Goal: Information Seeking & Learning: Find specific fact

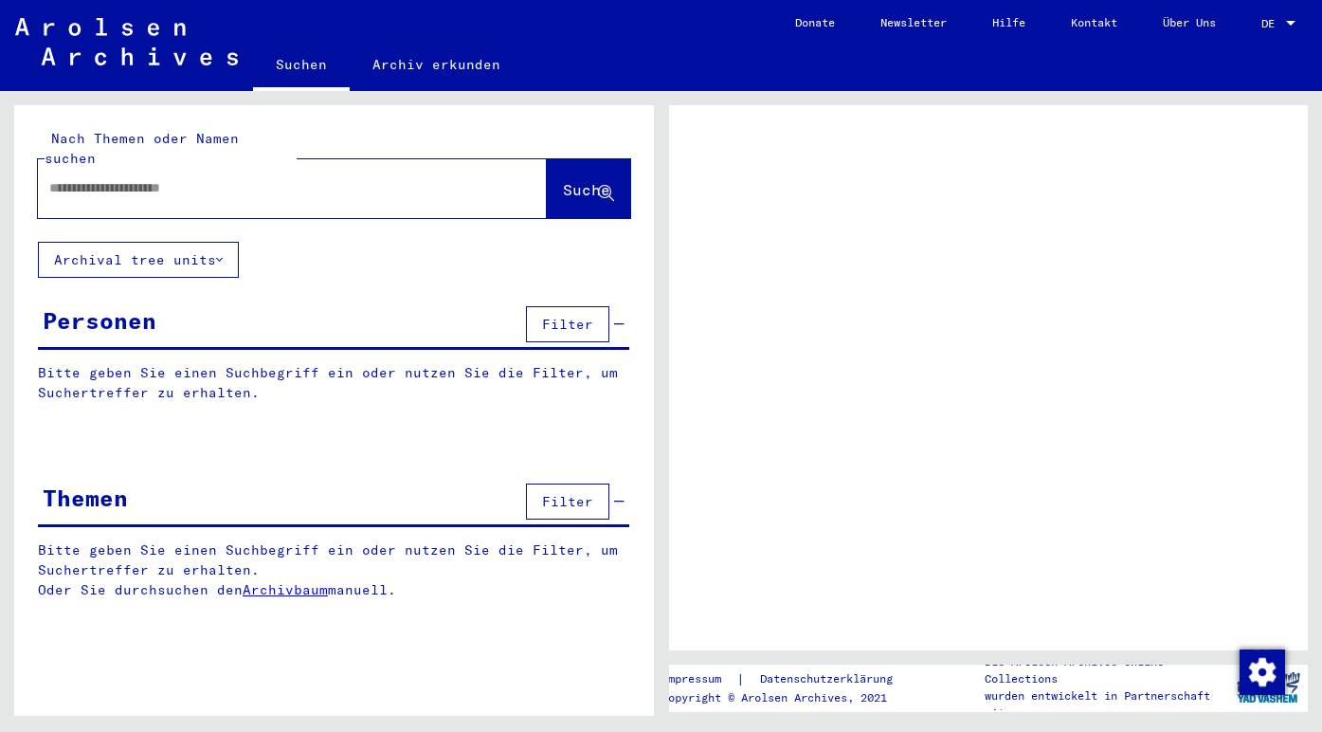
click at [177, 178] on input "text" at bounding box center [275, 188] width 452 height 20
type input "*******"
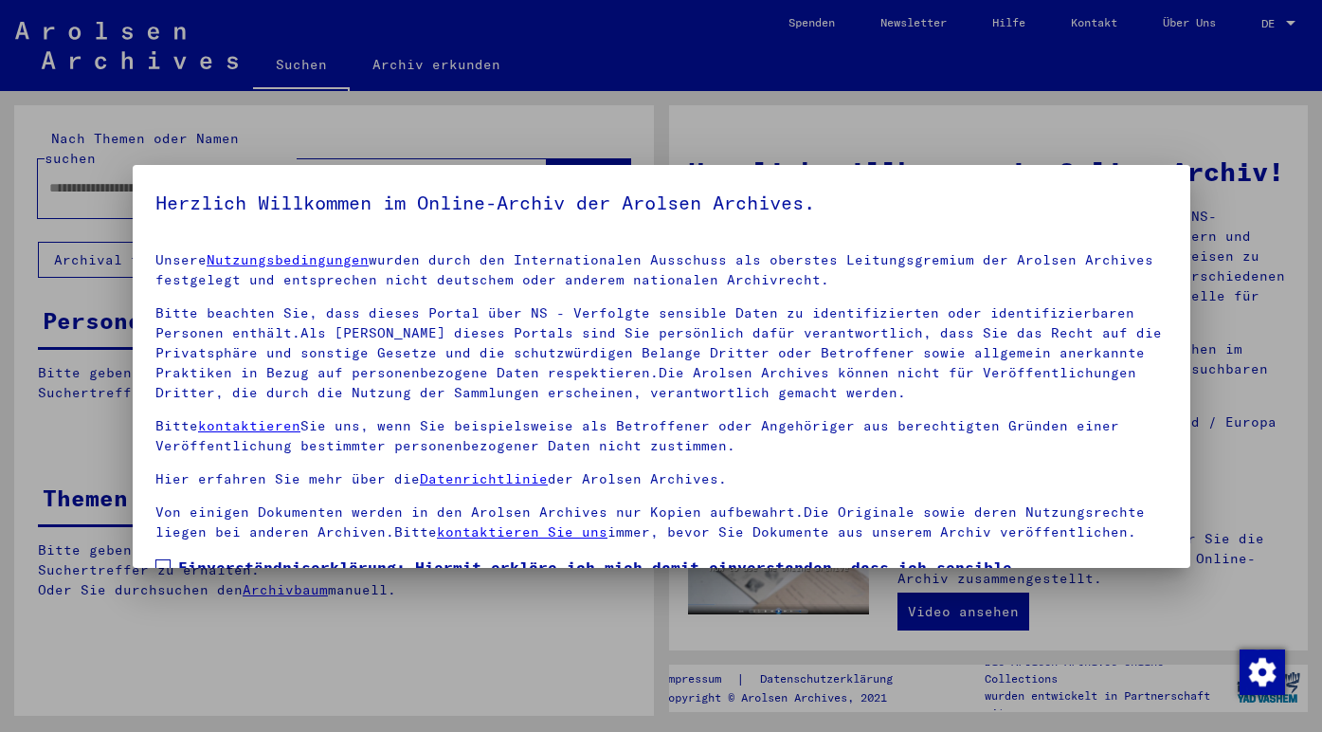
click at [575, 170] on mat-dialog-container "Herzlich Willkommen im Online-Archiv der Arolsen Archives. Unsere Nutzungsbedin…" at bounding box center [662, 366] width 1058 height 403
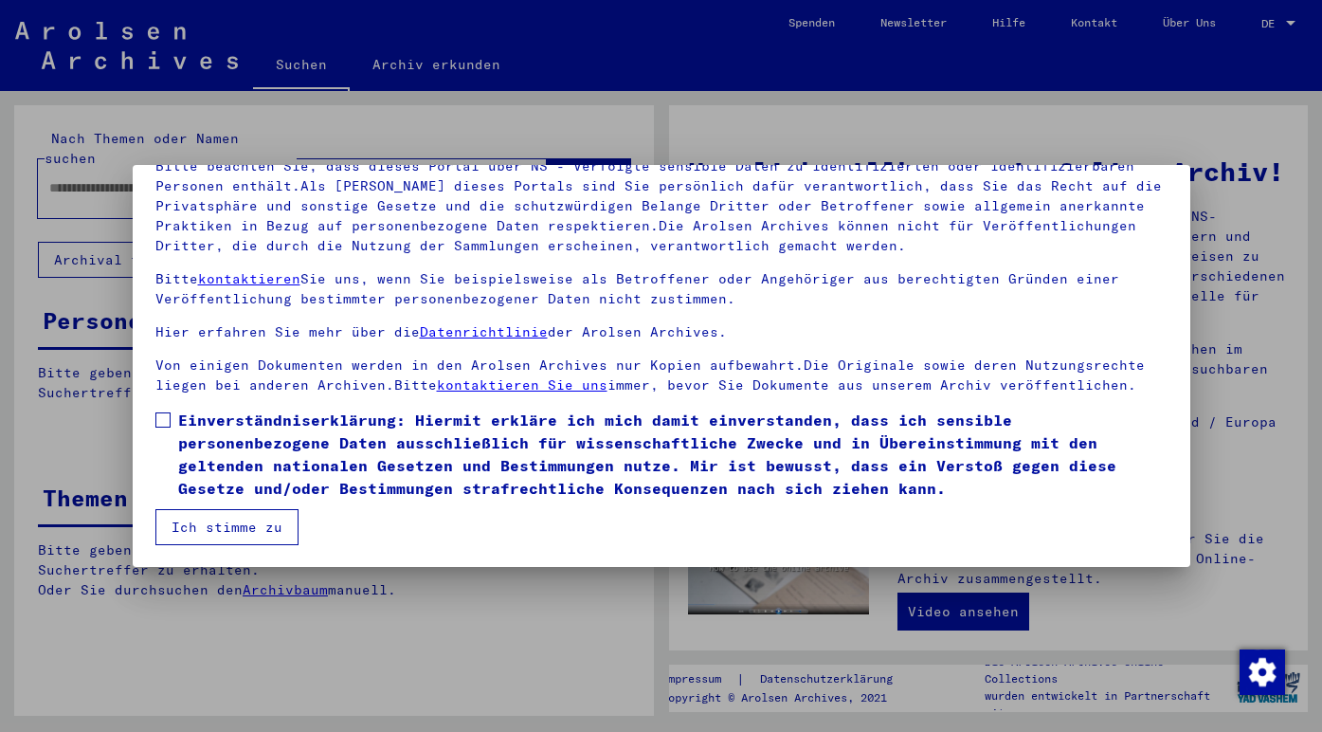
scroll to position [147, 0]
click at [162, 423] on span at bounding box center [162, 419] width 15 height 15
click at [175, 498] on mat-checkbox "Einverständniserklärung: Hiermit erkläre ich mich damit einverstanden, dass ich…" at bounding box center [661, 458] width 1012 height 100
click at [177, 519] on button "Ich stimme zu" at bounding box center [226, 527] width 143 height 36
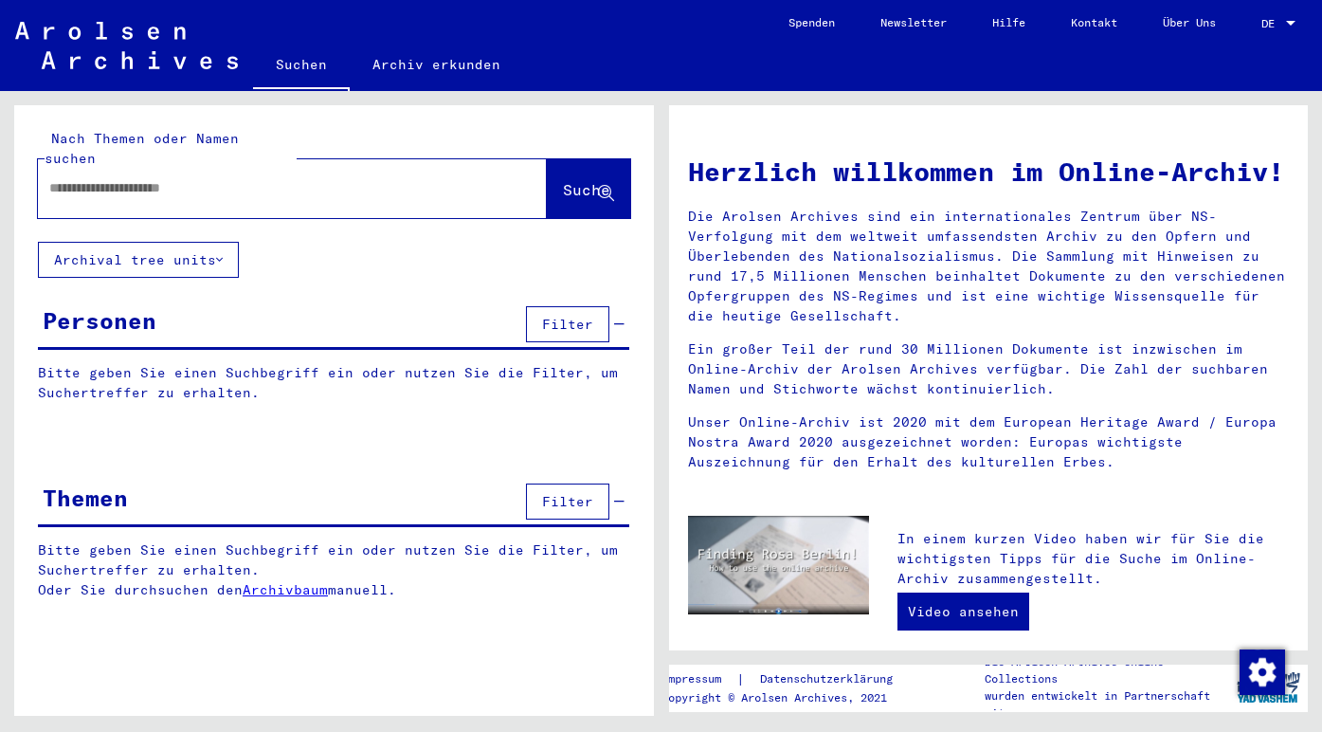
click at [182, 178] on input "text" at bounding box center [269, 188] width 441 height 20
type input "*"
type input "*******"
click at [572, 180] on span "Suche" at bounding box center [586, 189] width 47 height 19
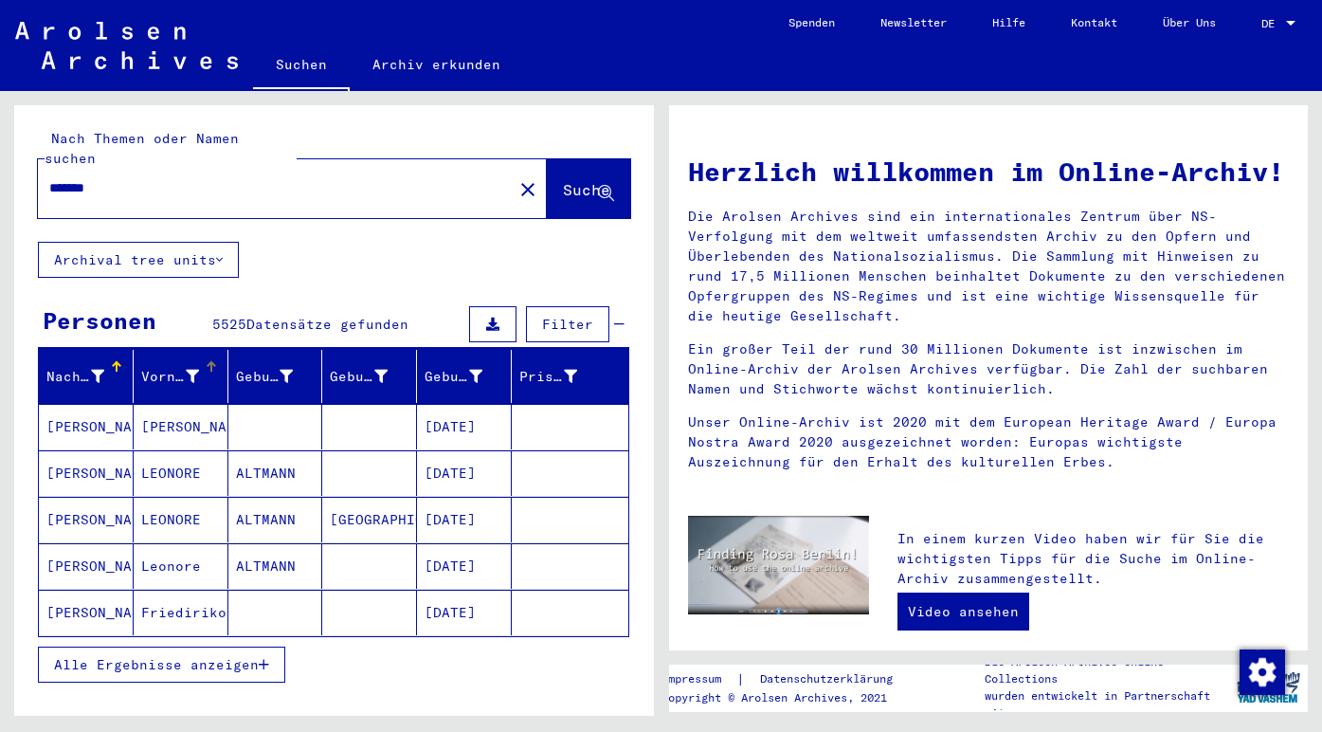
click at [190, 370] on icon at bounding box center [192, 376] width 13 height 13
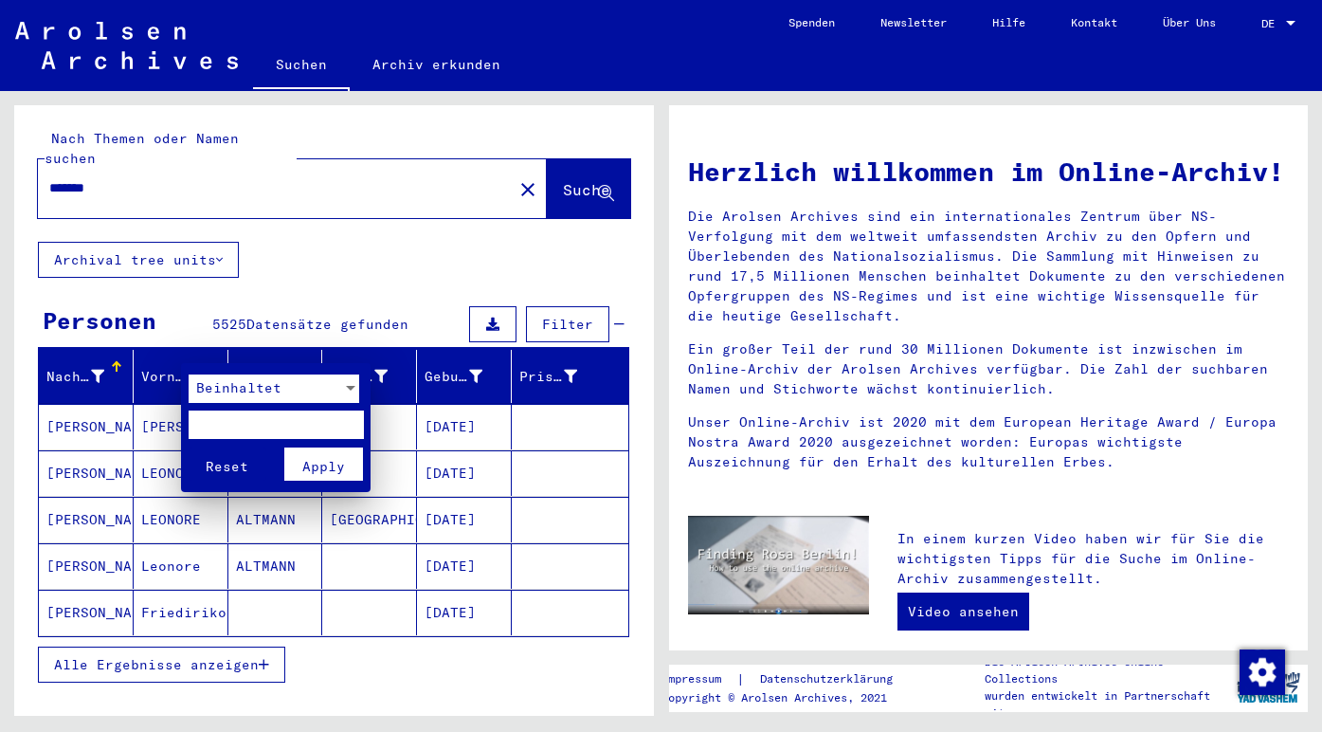
click at [224, 414] on input "text" at bounding box center [276, 424] width 175 height 28
type input "******"
click at [313, 466] on span "Apply" at bounding box center [323, 466] width 43 height 17
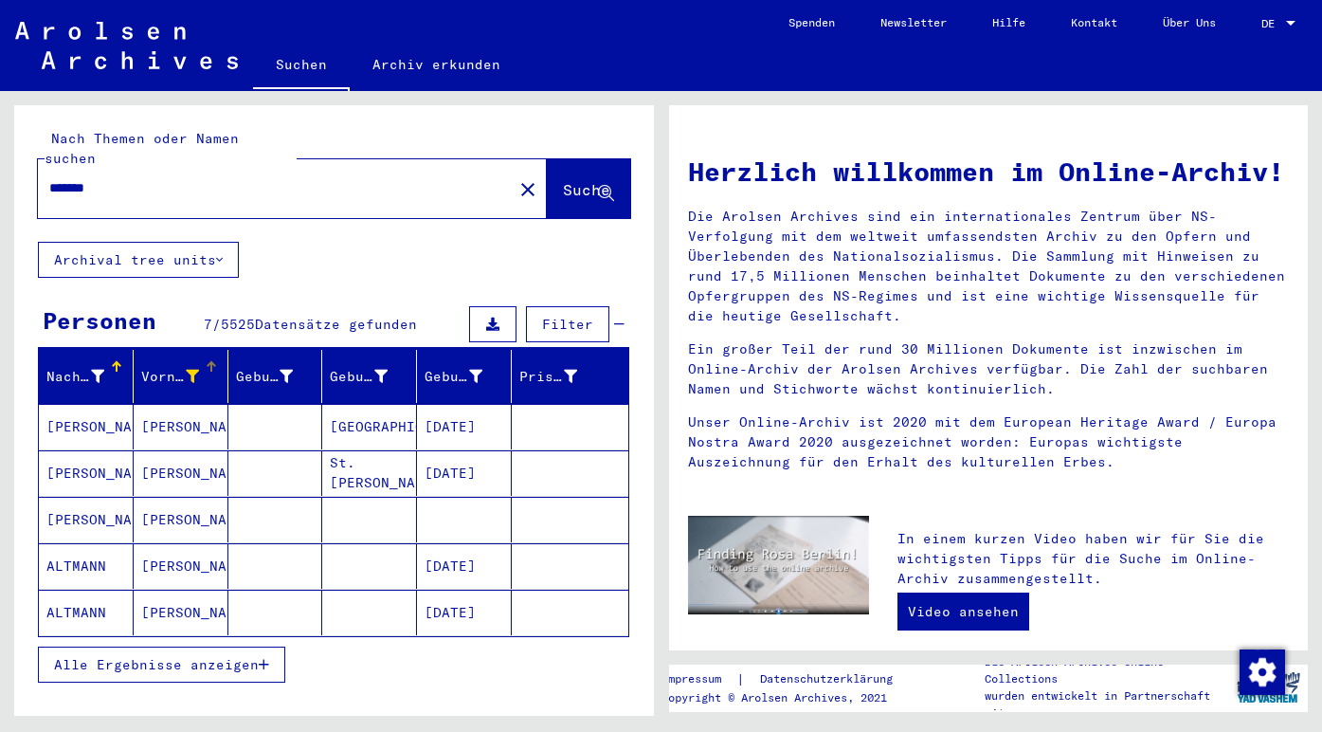
click at [95, 544] on mat-cell "ALTMANN" at bounding box center [86, 565] width 95 height 45
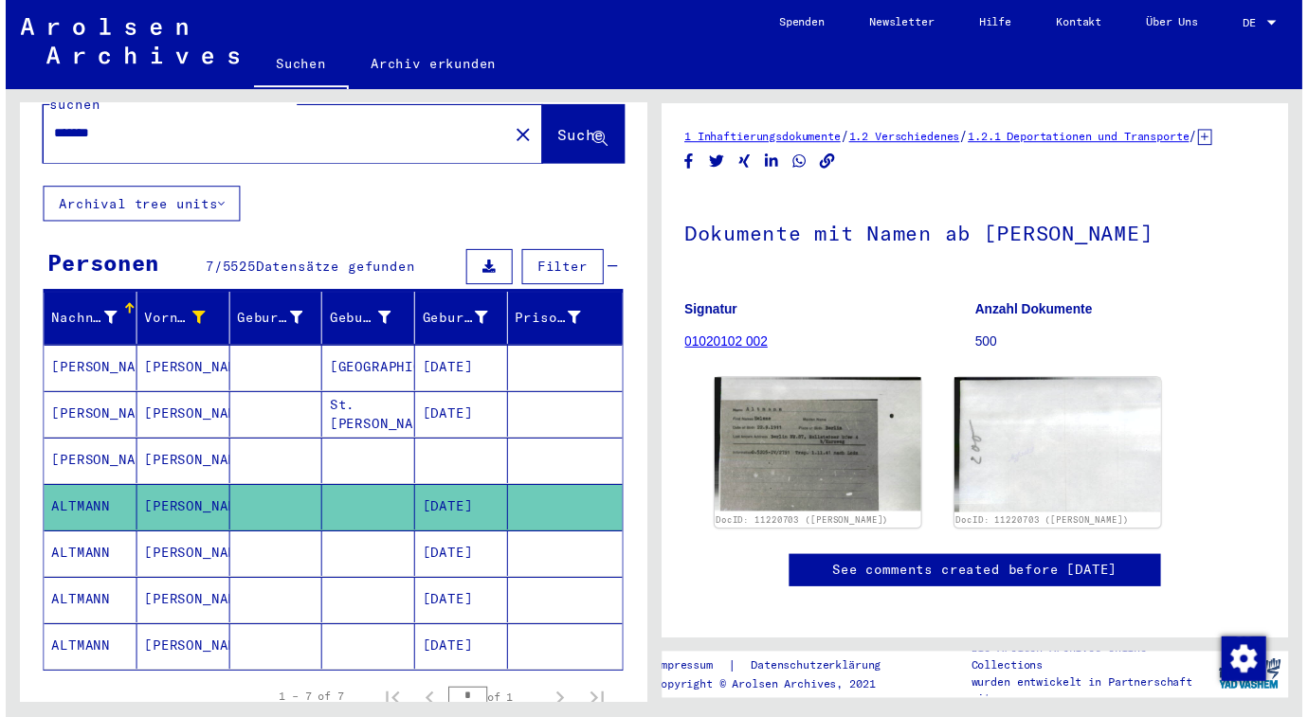
scroll to position [185, 0]
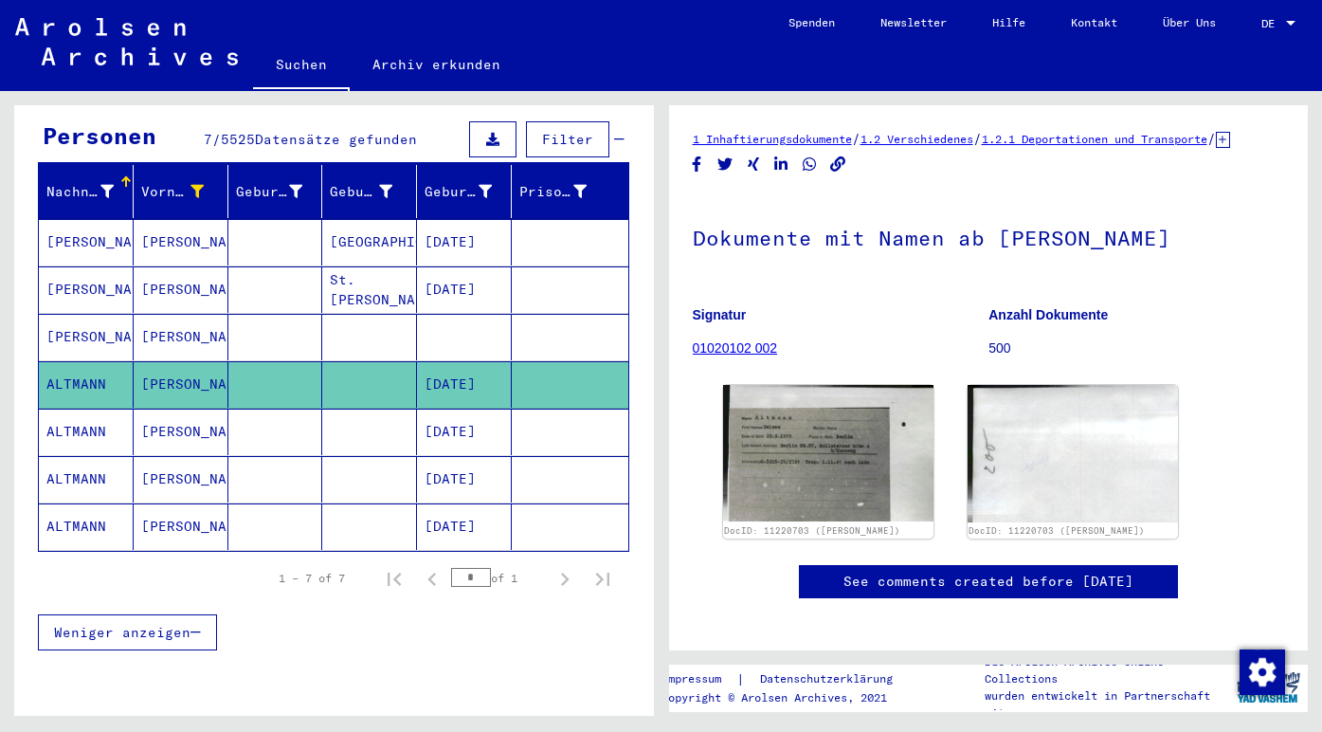
click at [85, 314] on mat-cell "[PERSON_NAME]" at bounding box center [86, 337] width 95 height 46
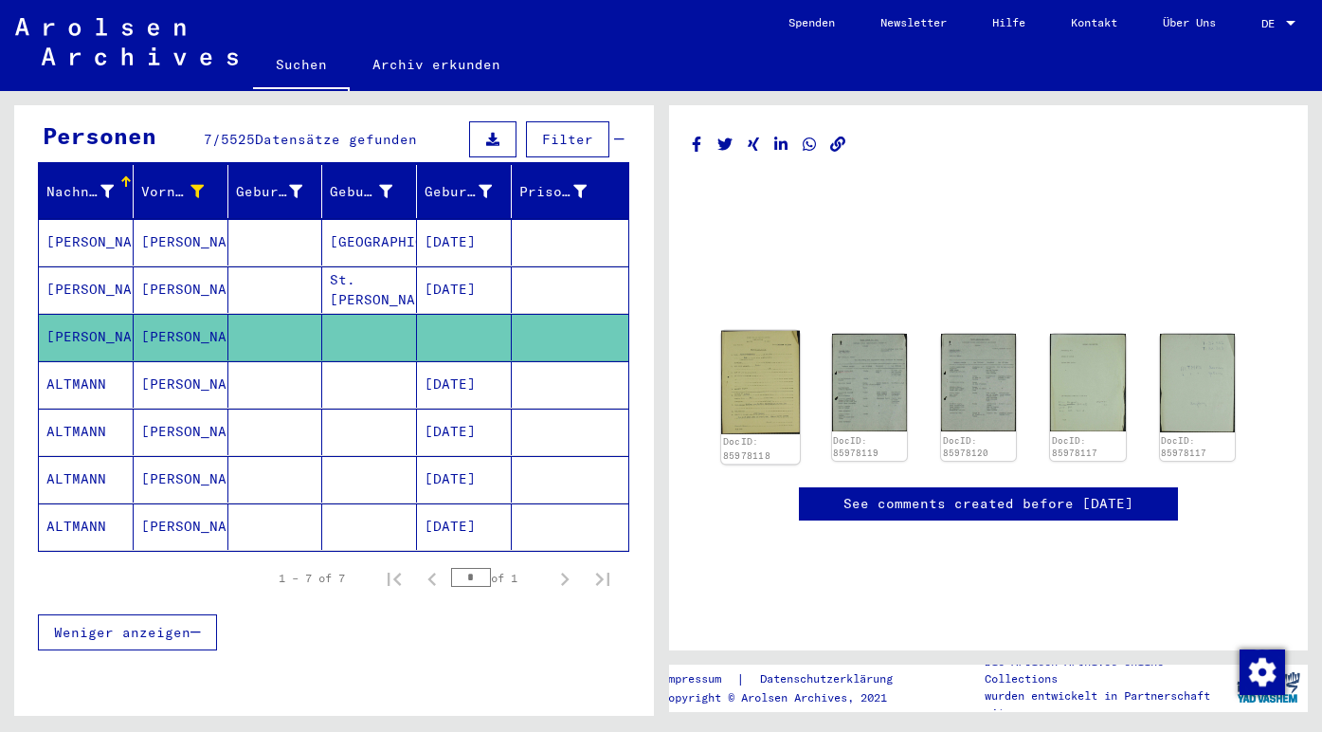
click at [771, 404] on img at bounding box center [760, 382] width 79 height 103
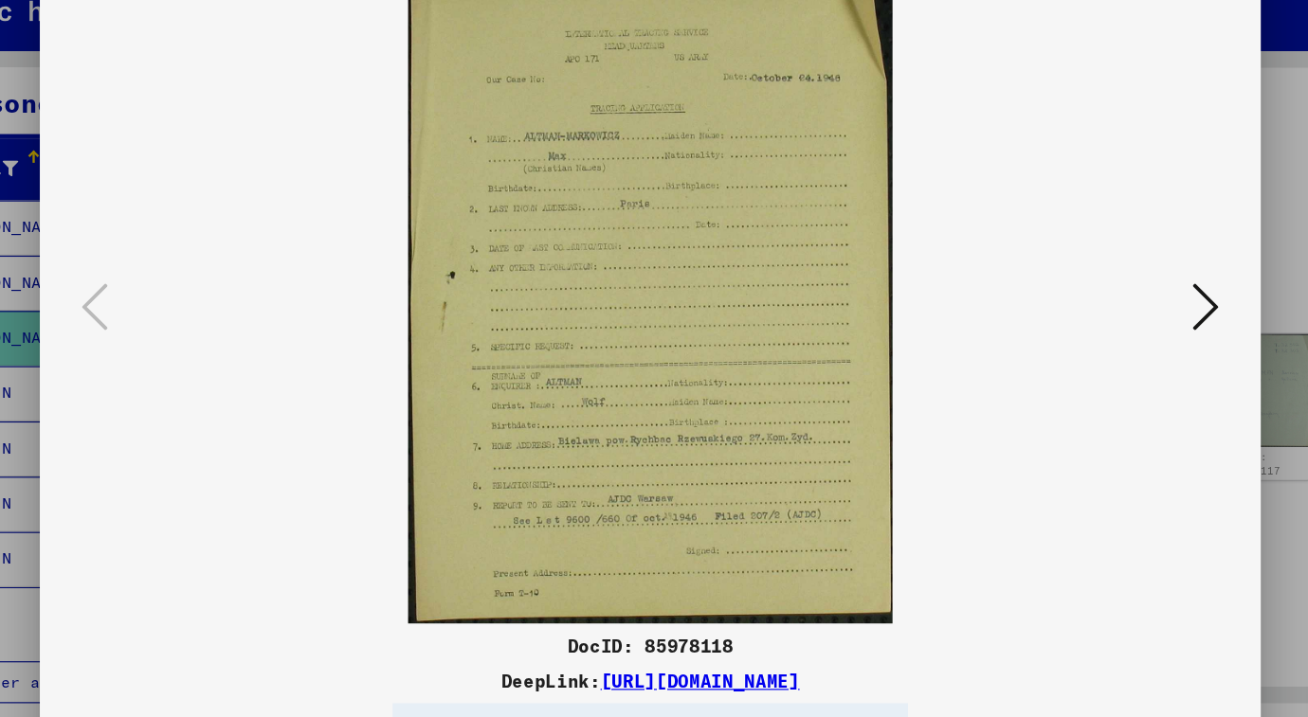
click at [1118, 287] on icon at bounding box center [1129, 309] width 23 height 45
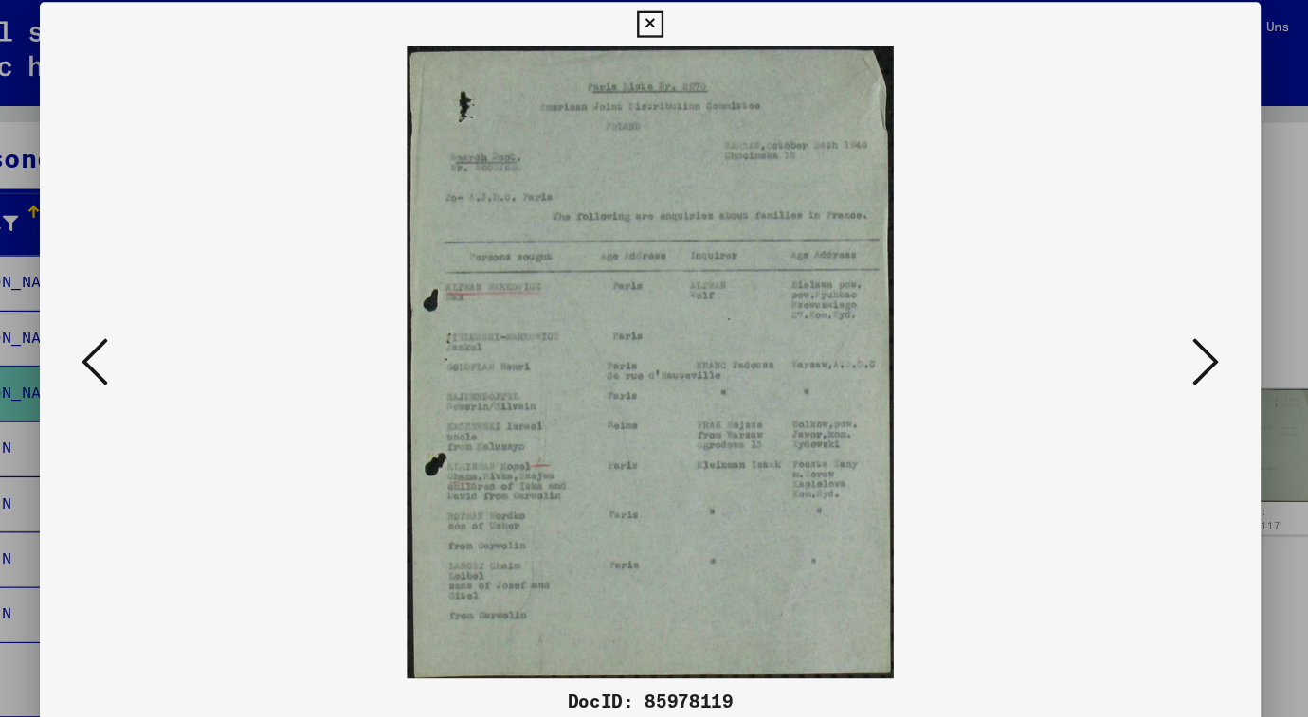
click at [664, 18] on icon at bounding box center [654, 20] width 22 height 23
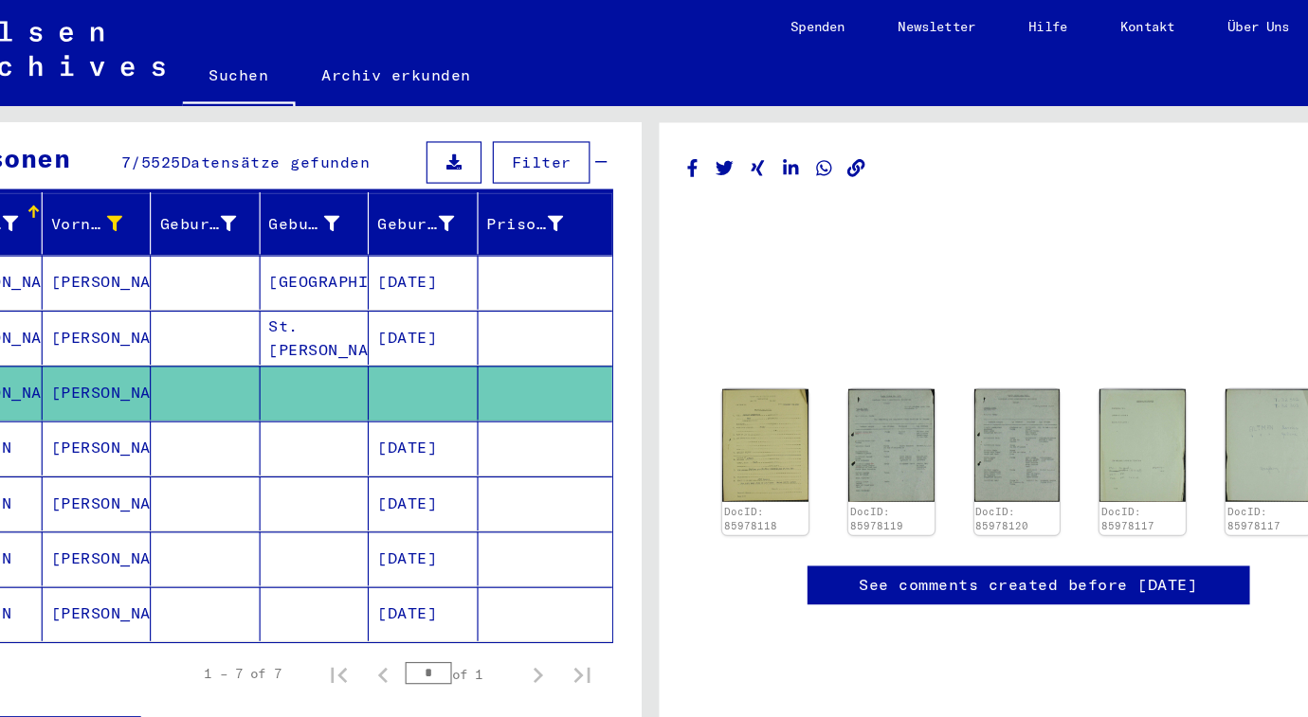
click at [133, 367] on mat-cell "[PERSON_NAME]" at bounding box center [180, 384] width 94 height 46
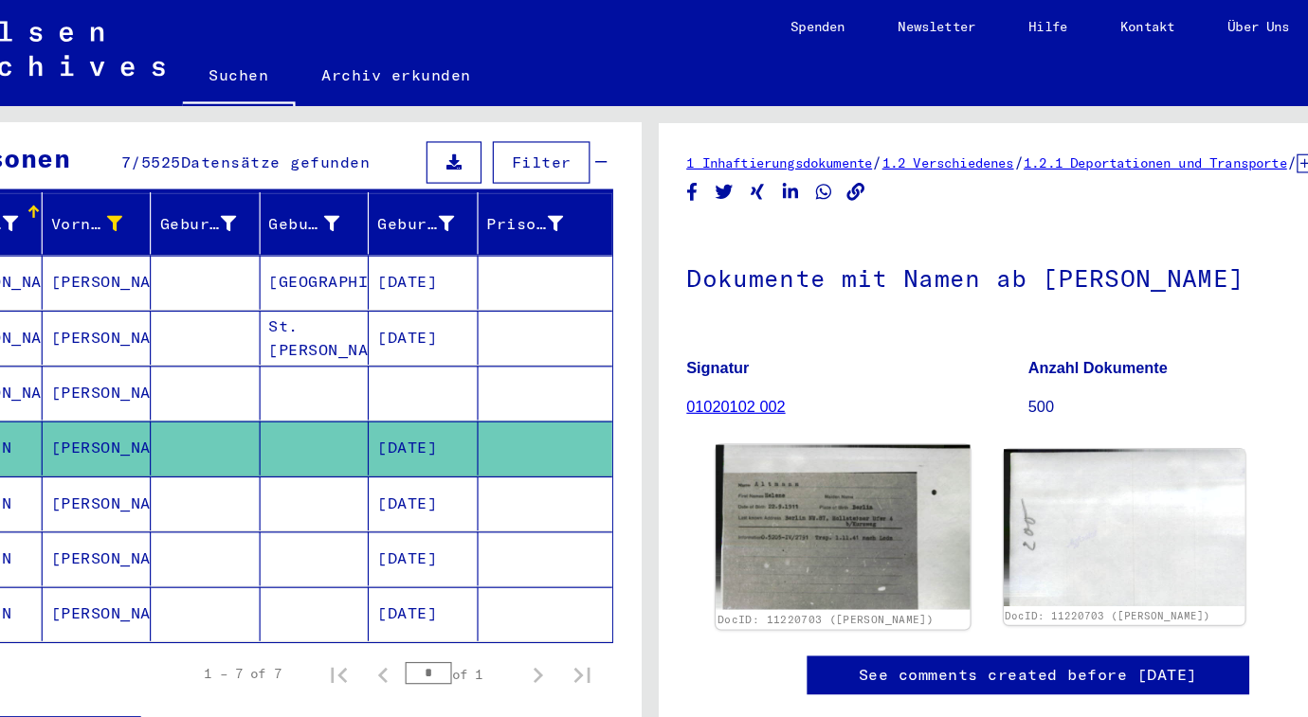
click at [711, 468] on img at bounding box center [819, 451] width 217 height 141
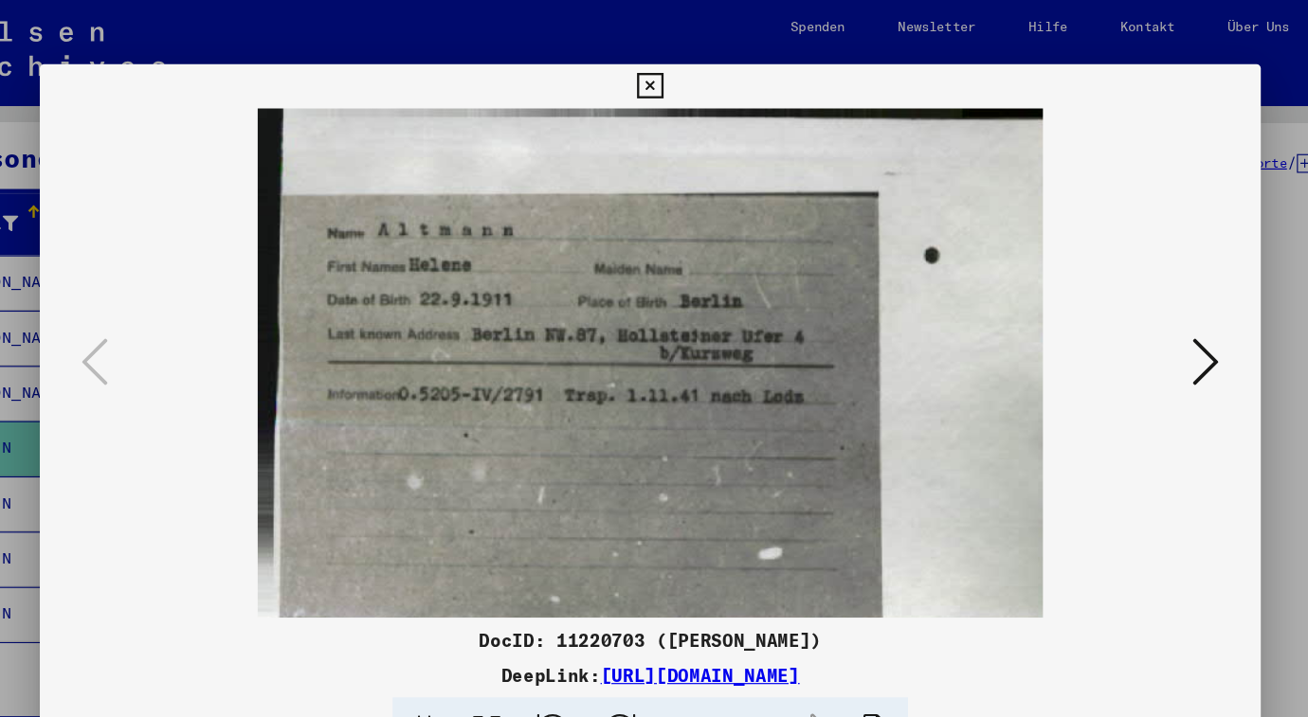
click at [1118, 312] on icon at bounding box center [1129, 309] width 23 height 45
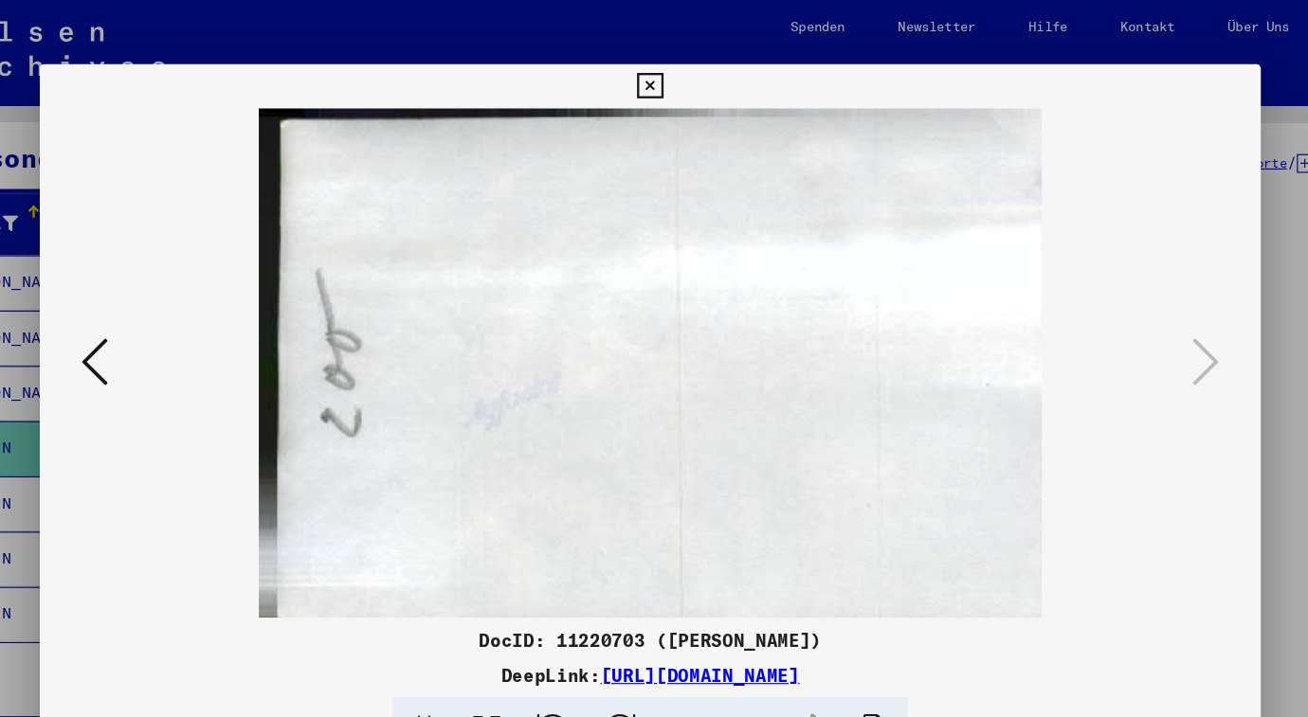
click at [664, 68] on icon at bounding box center [654, 74] width 22 height 23
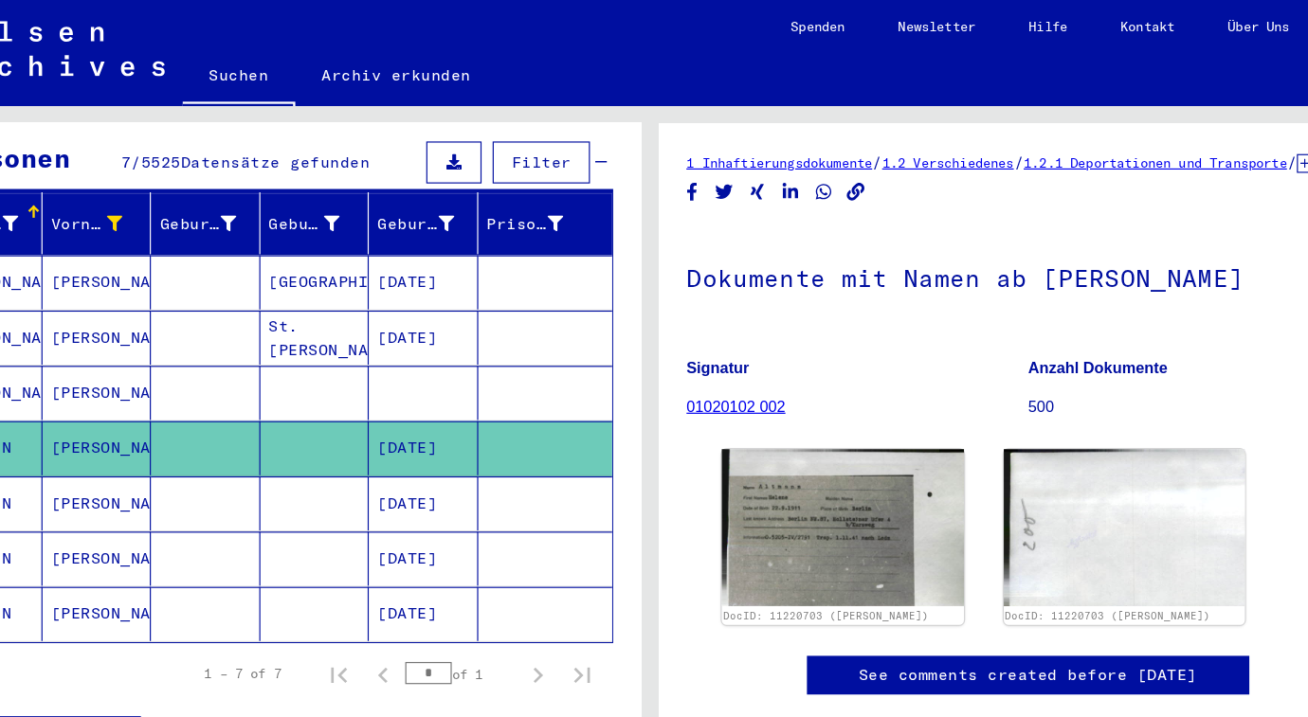
click at [133, 425] on mat-cell "[PERSON_NAME]" at bounding box center [180, 431] width 94 height 46
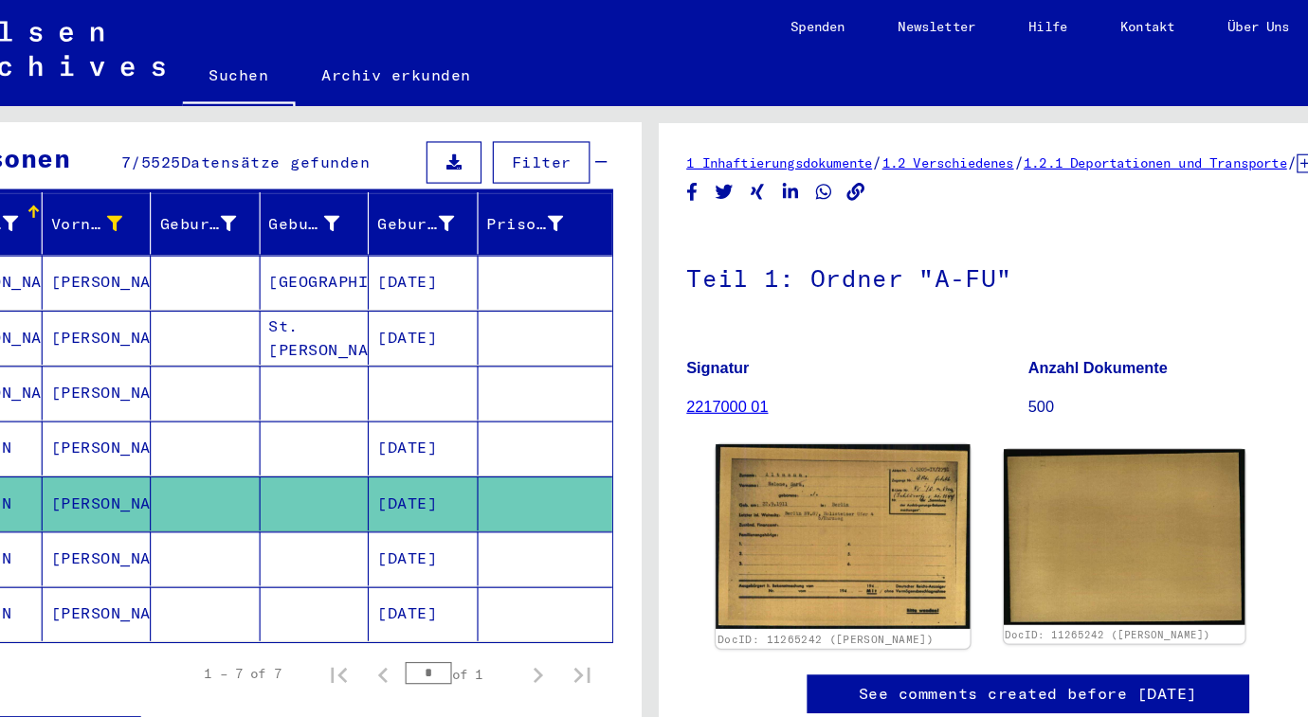
click at [711, 462] on img at bounding box center [819, 460] width 217 height 158
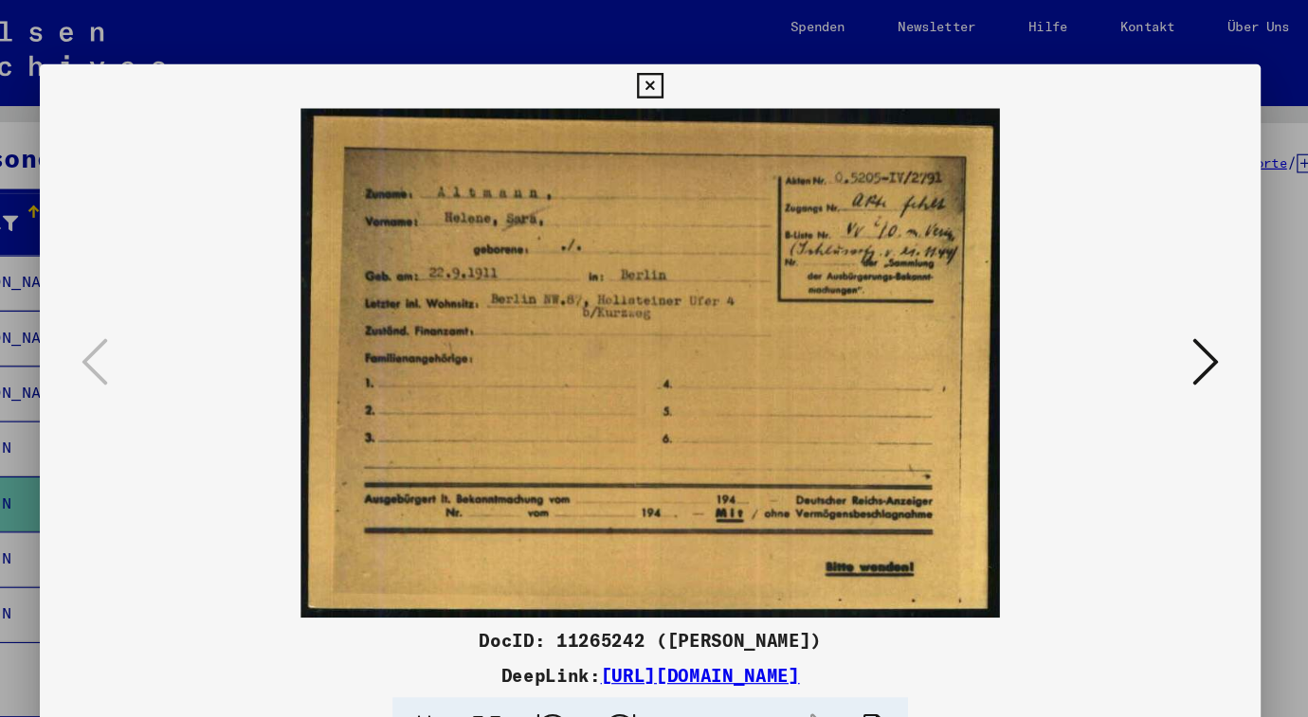
click at [1118, 307] on icon at bounding box center [1129, 309] width 23 height 45
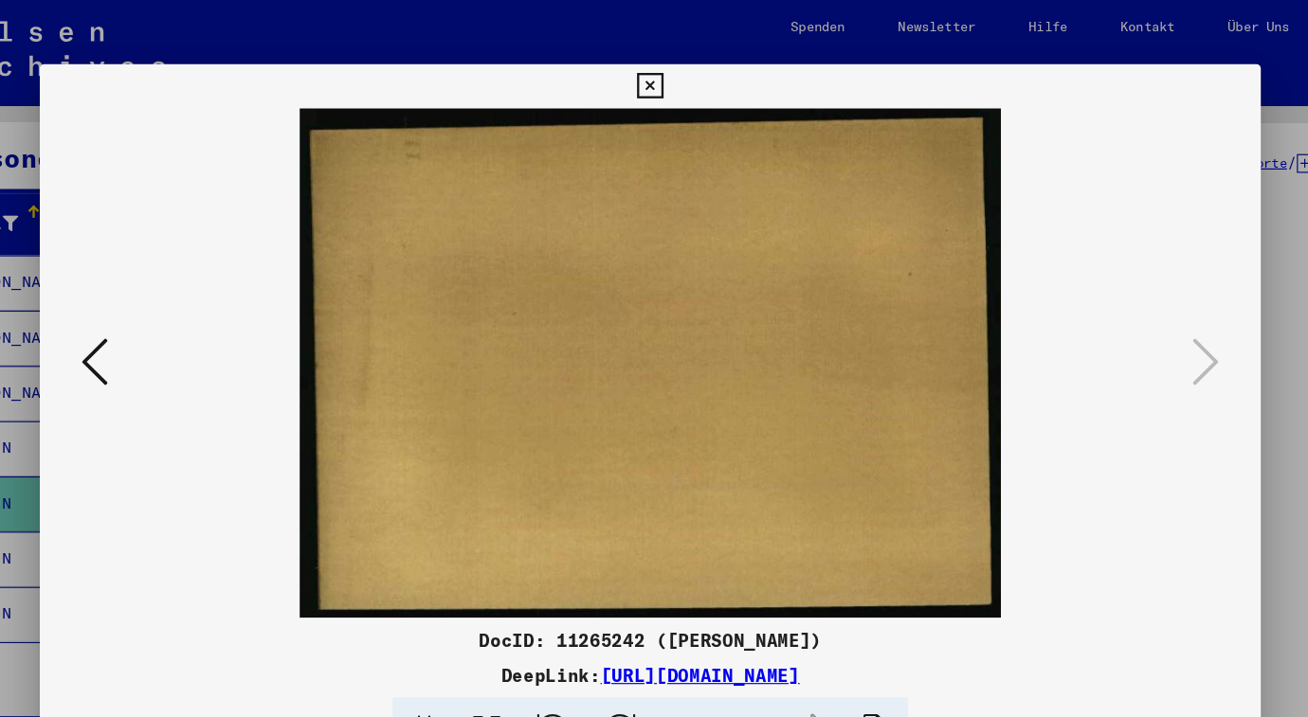
click at [664, 73] on icon at bounding box center [654, 74] width 22 height 23
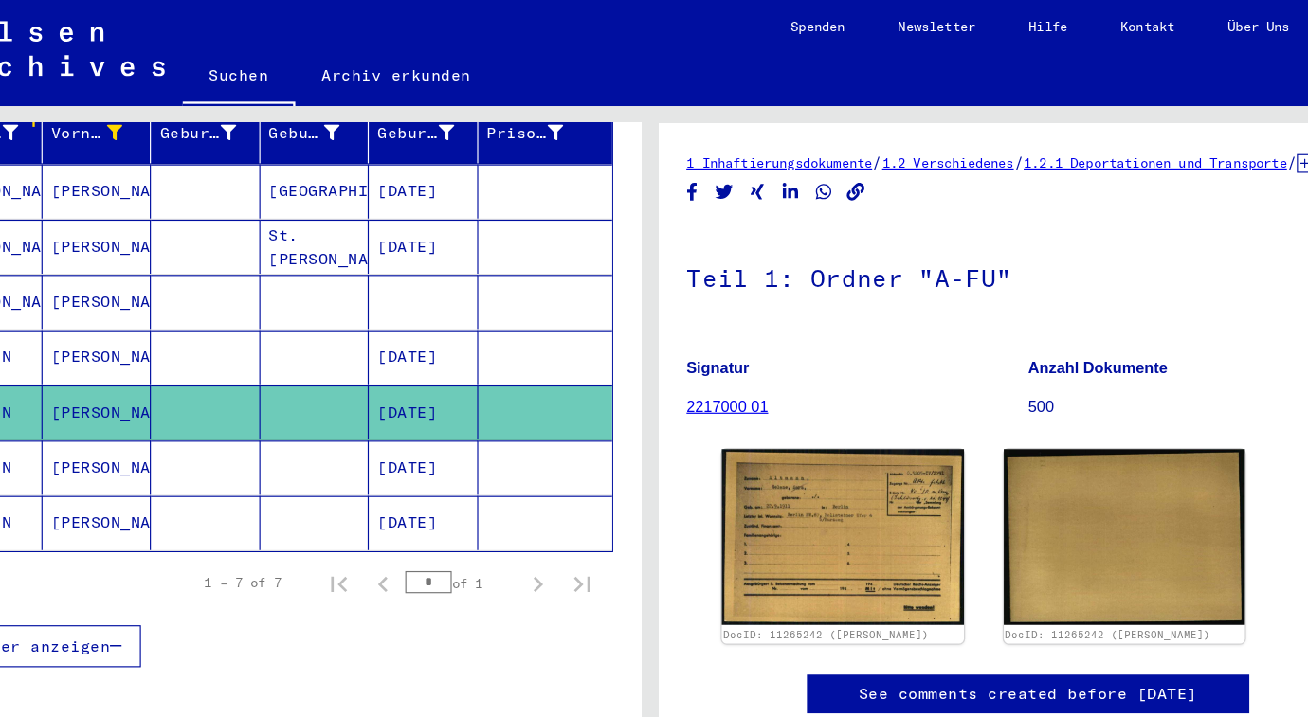
scroll to position [267, 0]
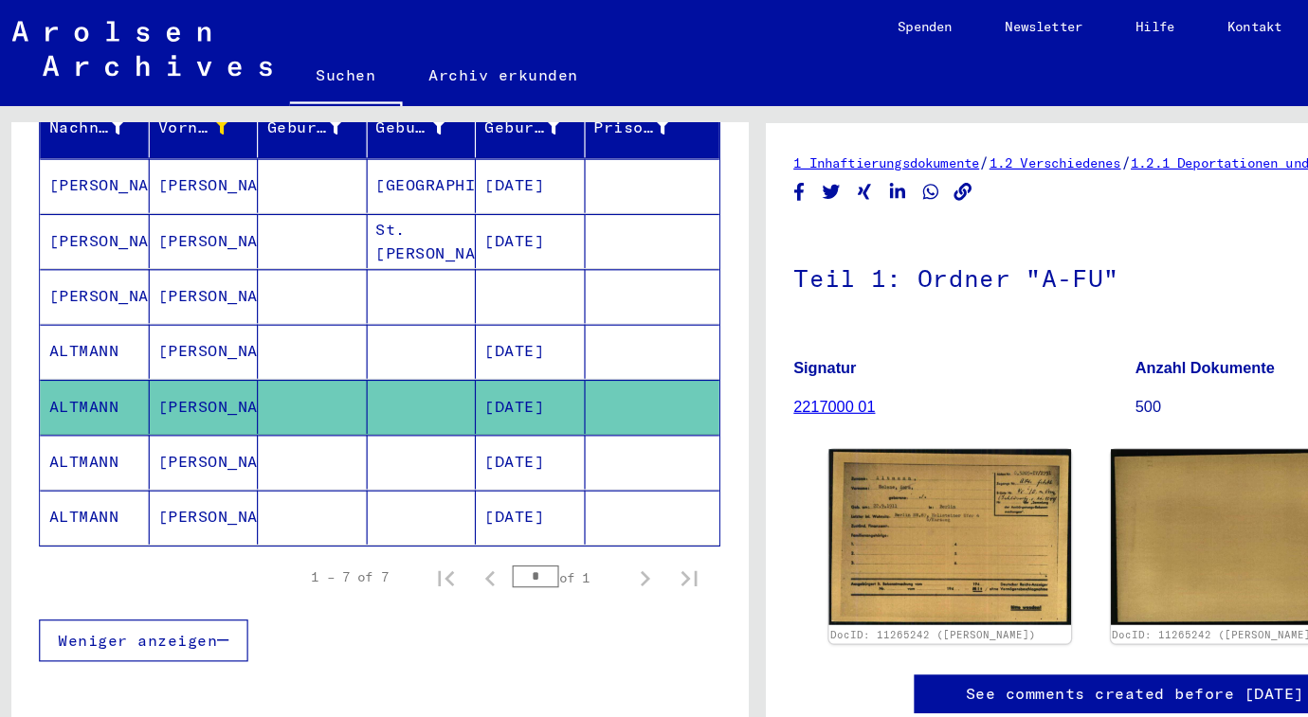
click at [45, 380] on mat-cell "ALTMANN" at bounding box center [86, 396] width 94 height 46
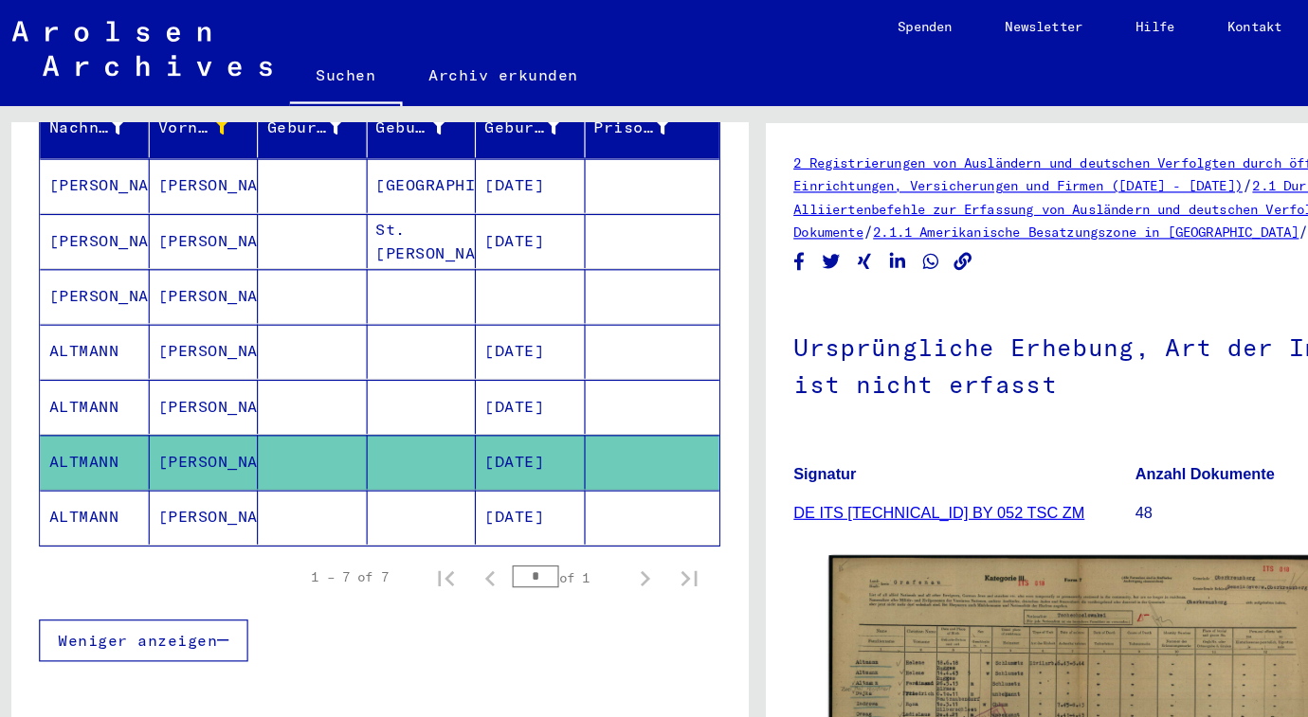
scroll to position [154, 0]
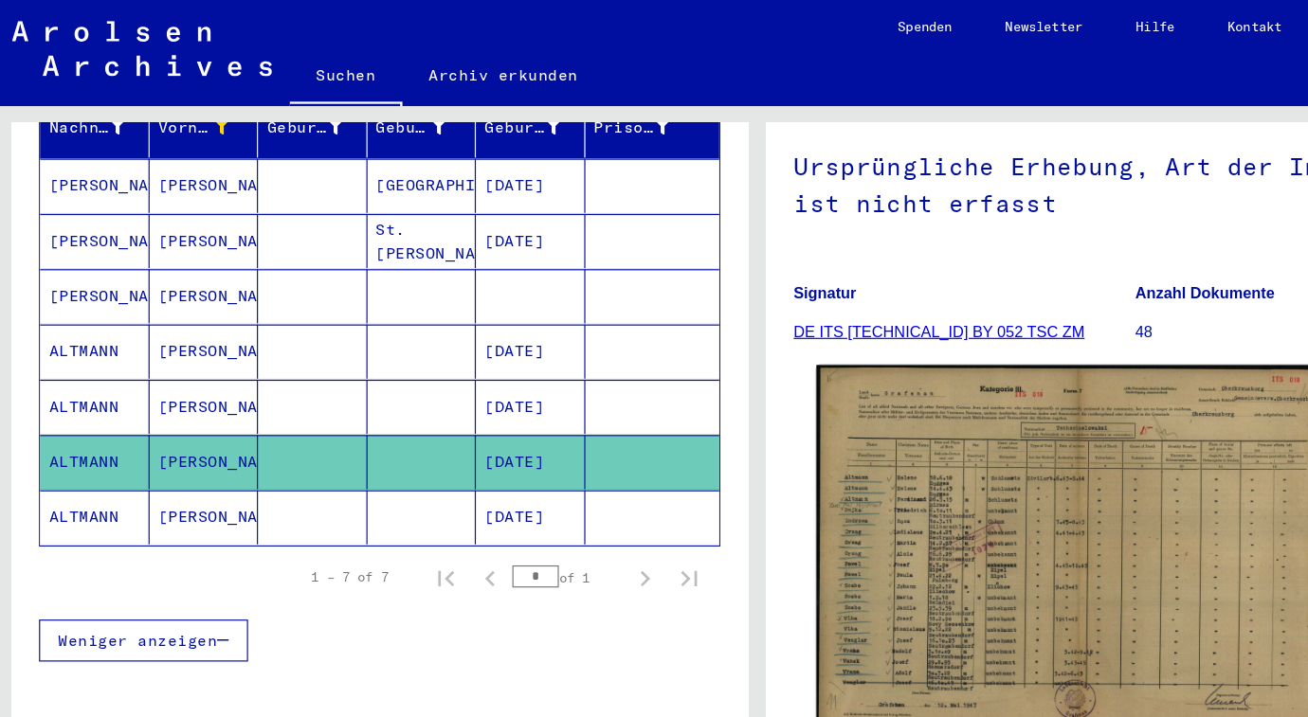
click at [847, 431] on img at bounding box center [930, 474] width 451 height 321
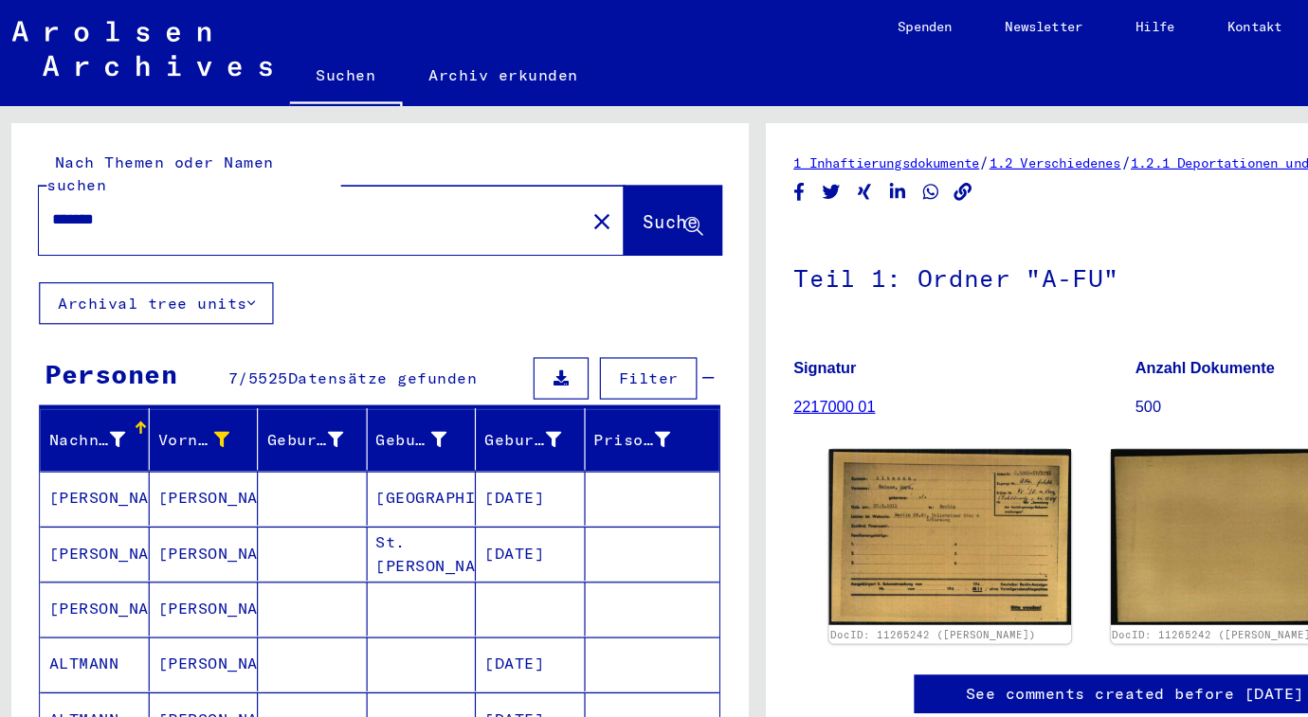
drag, startPoint x: 118, startPoint y: 169, endPoint x: 28, endPoint y: 165, distance: 89.2
click at [28, 165] on div "Nach Themen oder Namen suchen ******* close Suche" at bounding box center [330, 173] width 632 height 136
click at [189, 370] on icon at bounding box center [194, 376] width 13 height 13
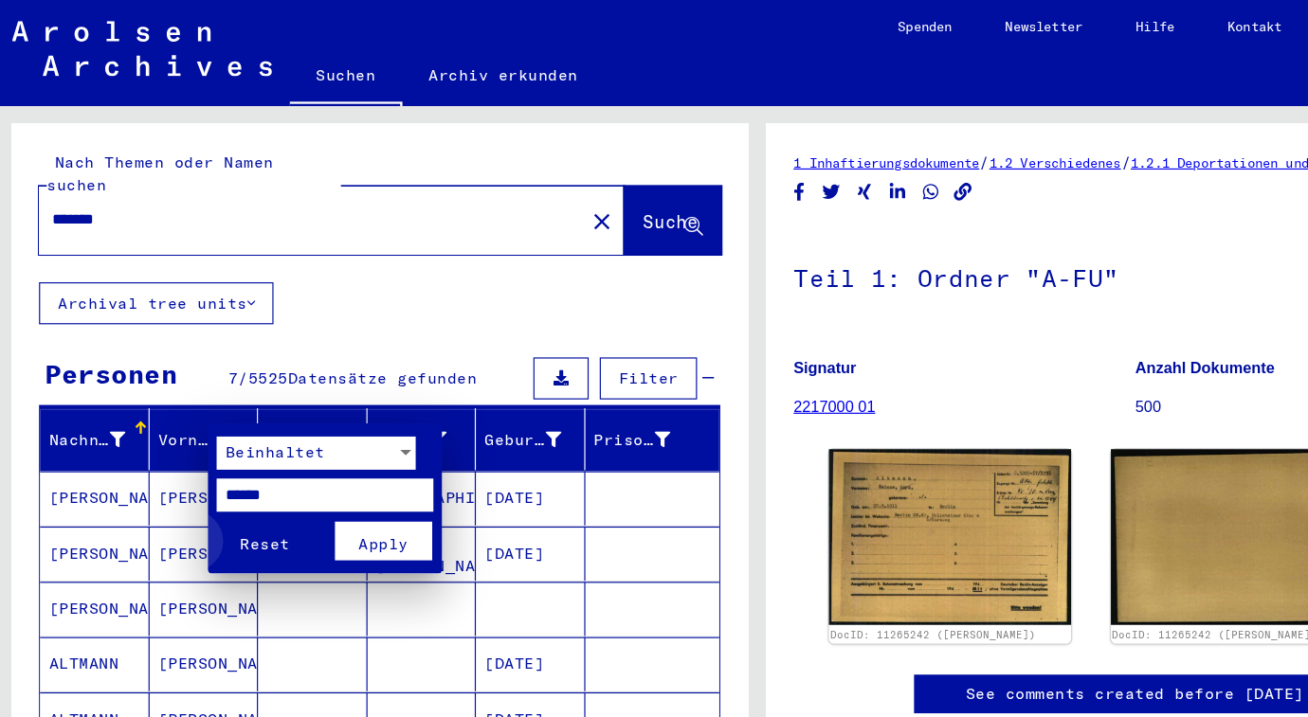
click at [227, 471] on span "Reset" at bounding box center [231, 466] width 43 height 17
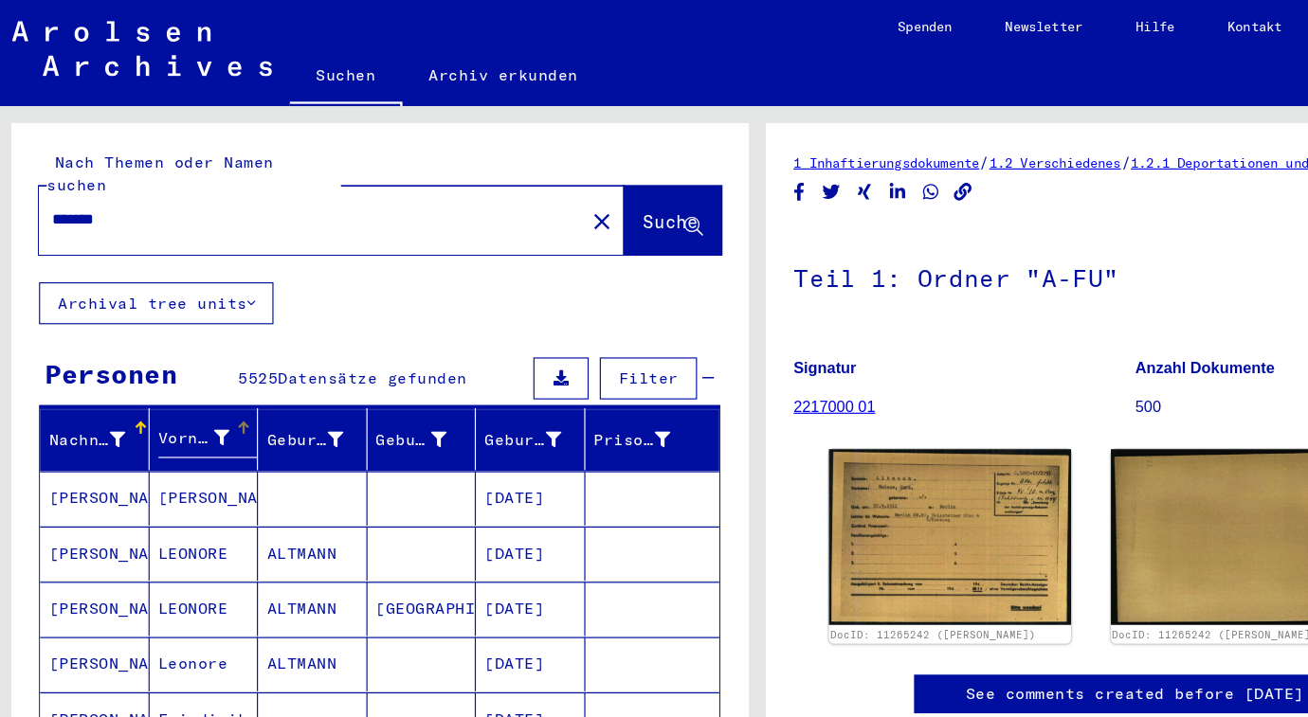
click at [191, 369] on icon at bounding box center [194, 375] width 13 height 13
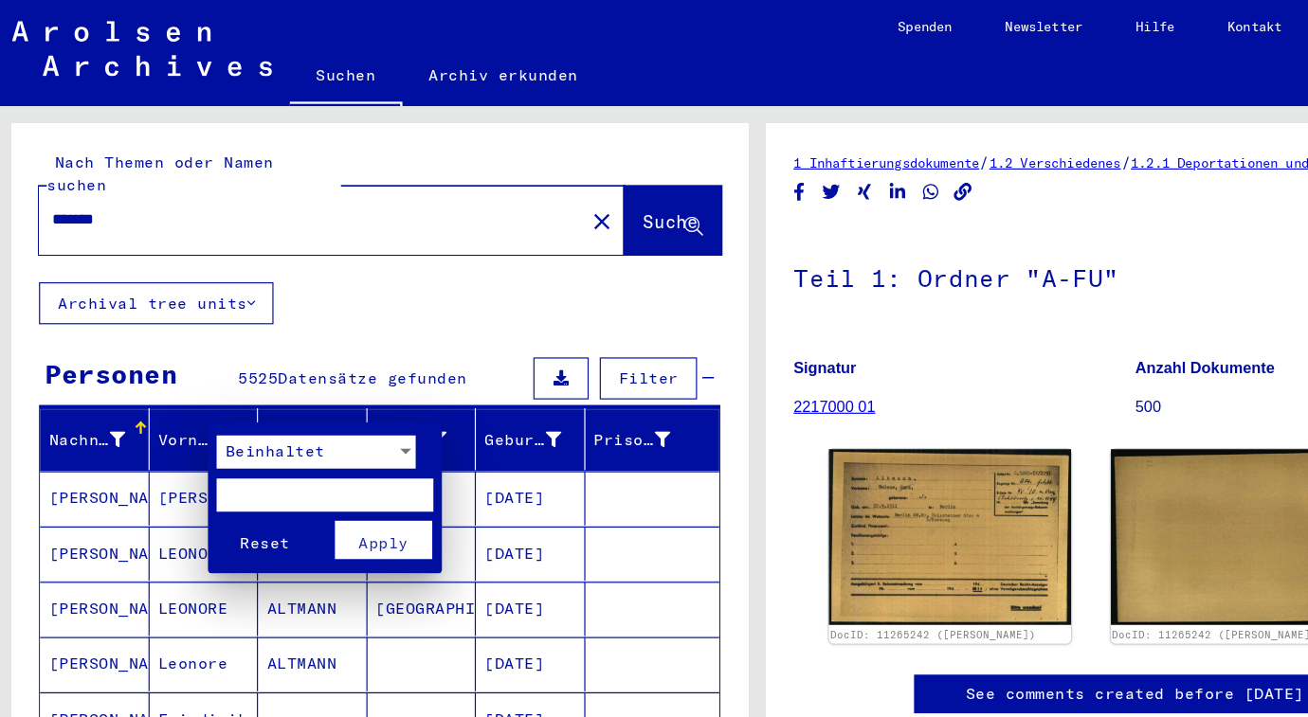
click at [202, 410] on input "text" at bounding box center [283, 424] width 186 height 28
type input "******"
click at [341, 460] on span "Apply" at bounding box center [333, 465] width 43 height 17
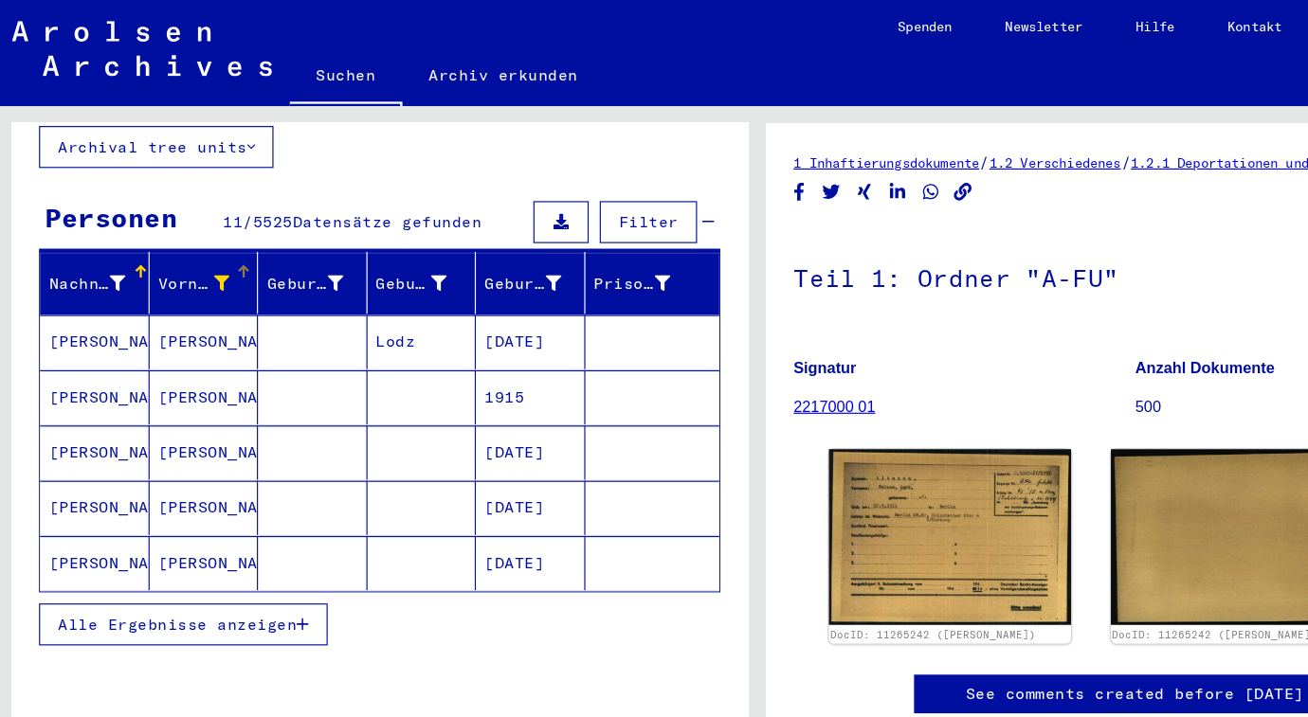
scroll to position [139, 0]
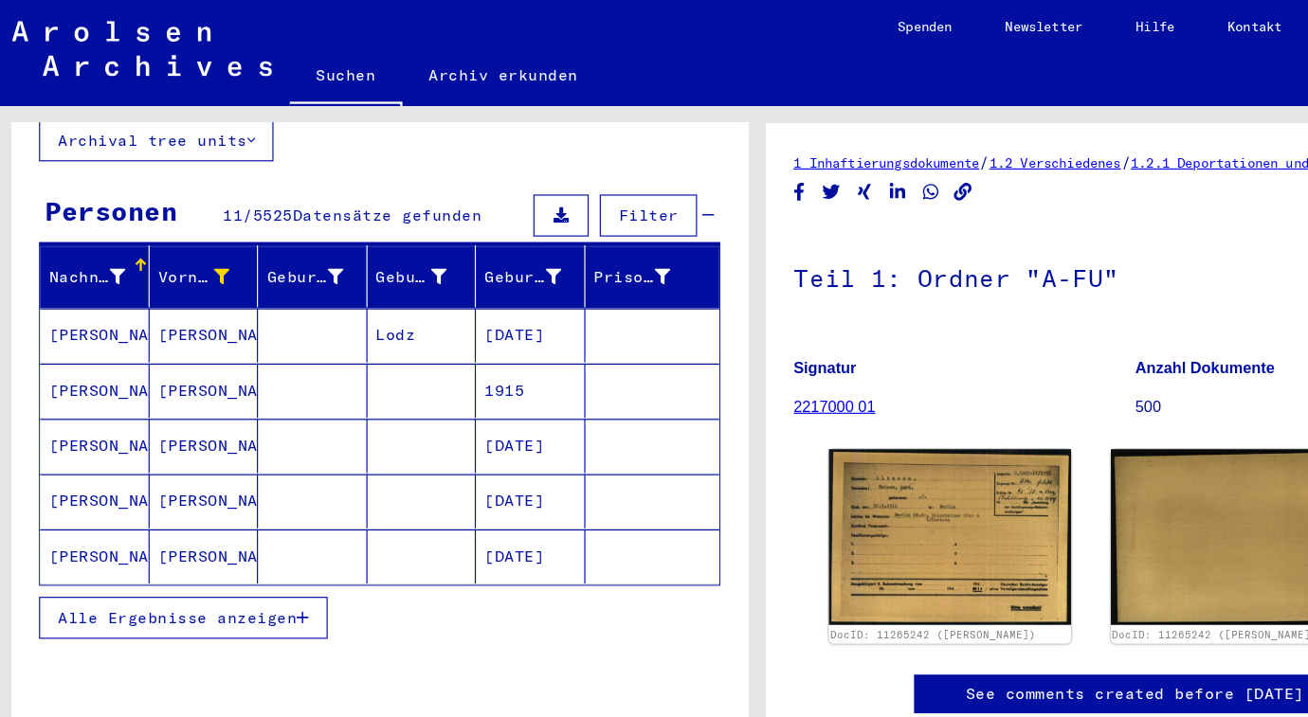
click at [72, 361] on mat-cell "[PERSON_NAME]" at bounding box center [86, 382] width 94 height 46
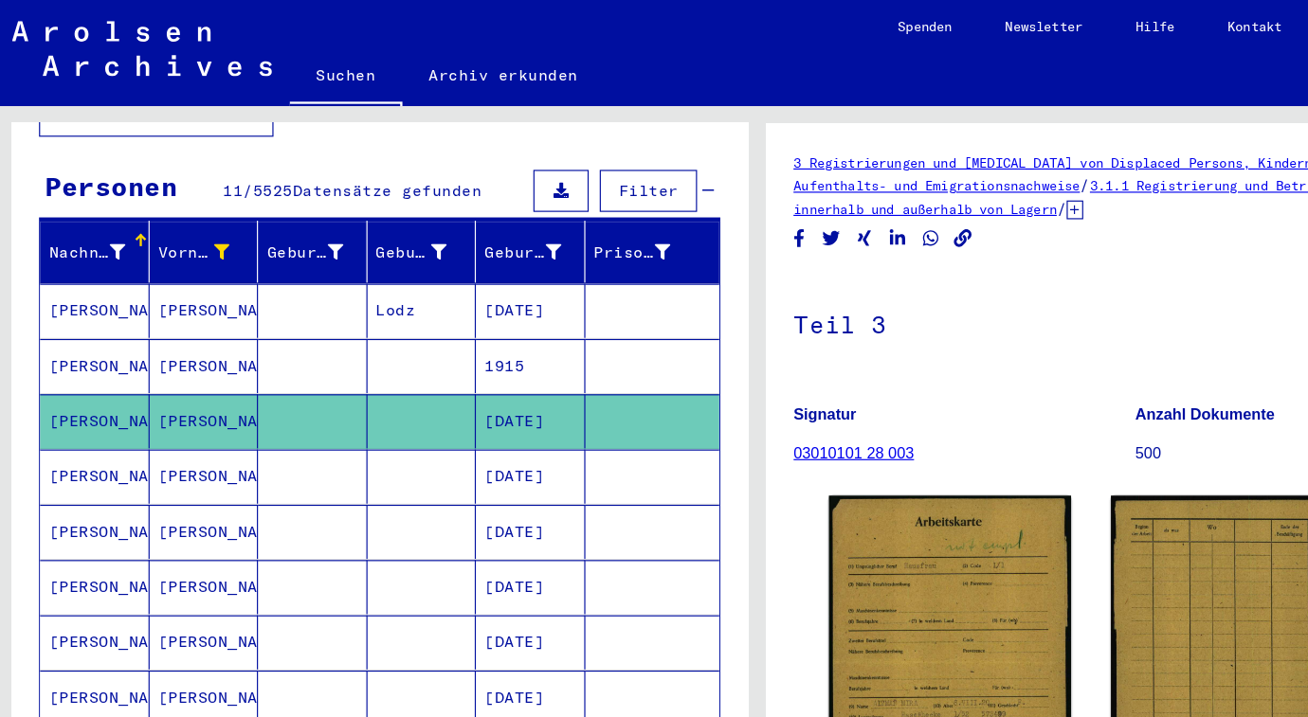
scroll to position [155, 0]
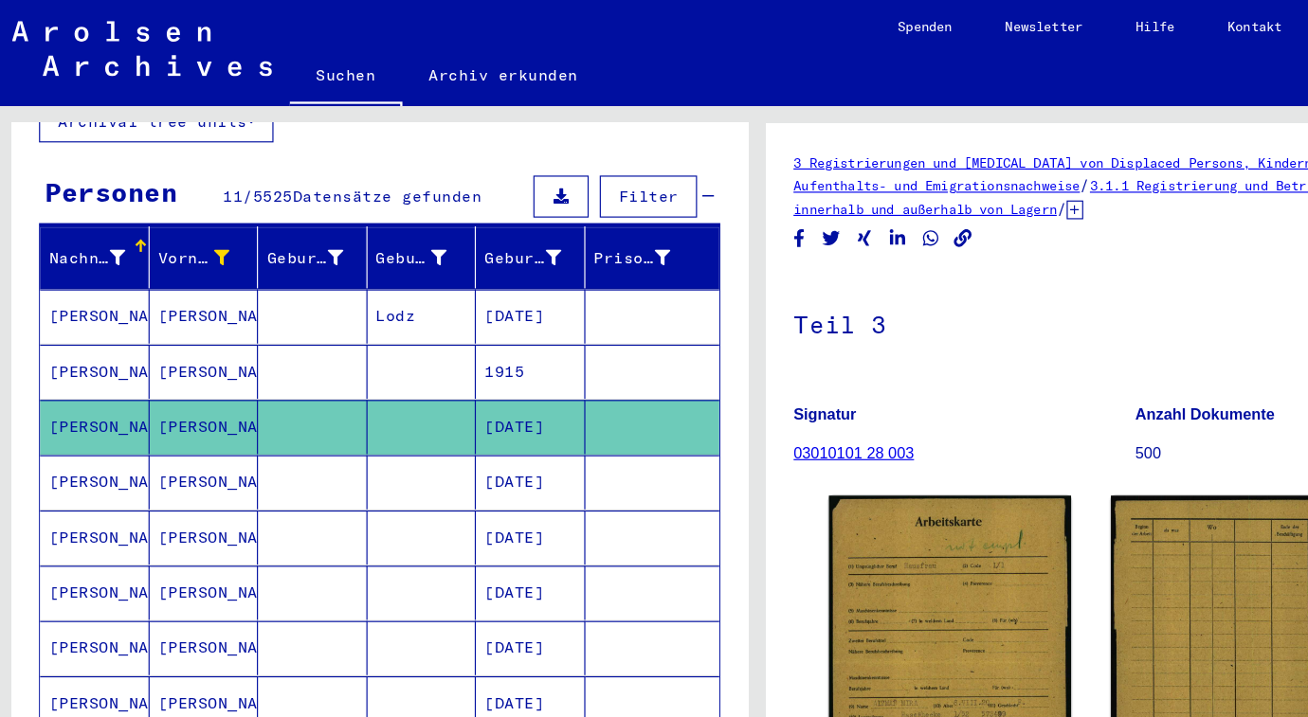
click at [56, 305] on mat-cell "[PERSON_NAME]" at bounding box center [86, 319] width 94 height 46
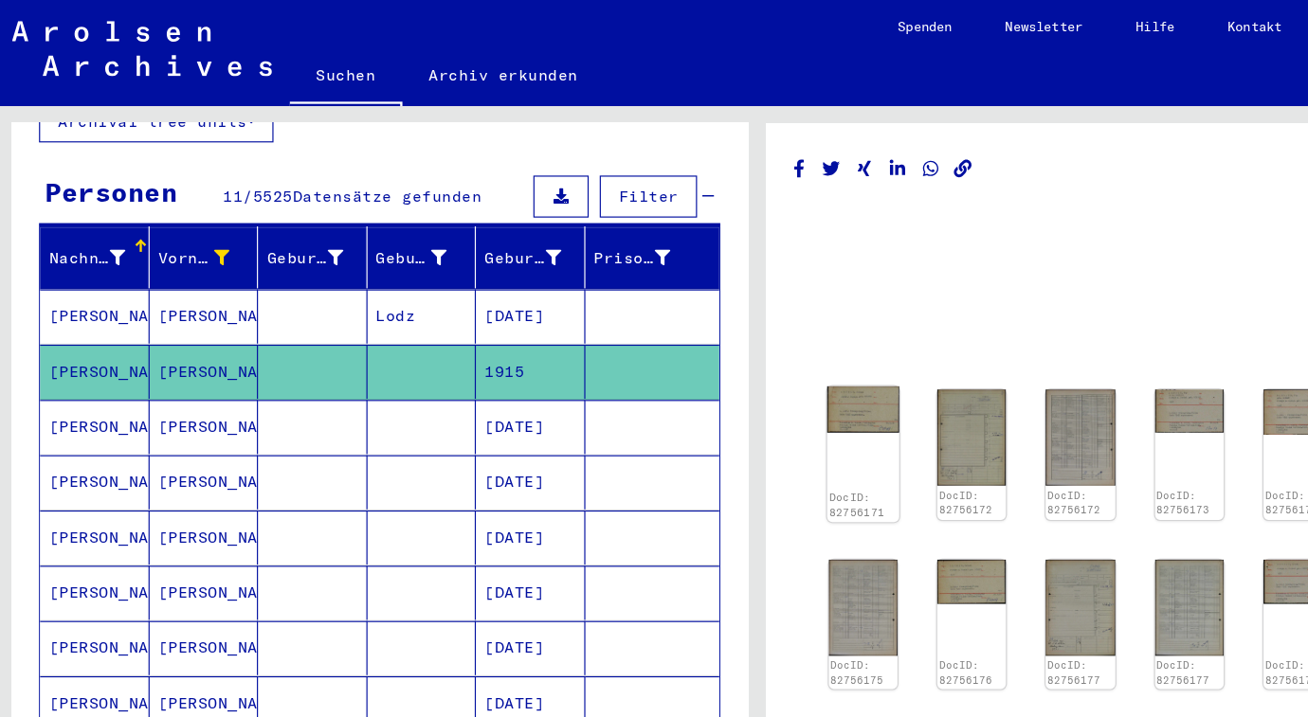
click at [753, 355] on img at bounding box center [745, 351] width 62 height 40
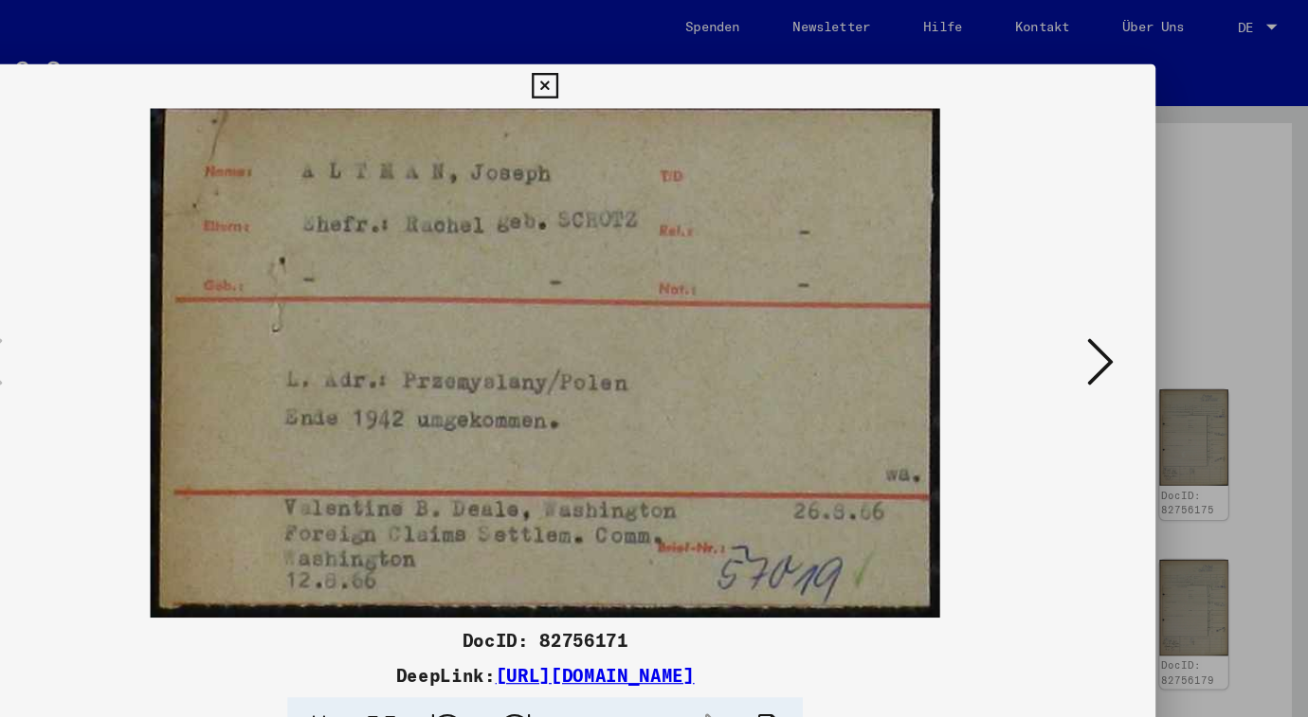
click at [664, 73] on icon at bounding box center [654, 74] width 22 height 23
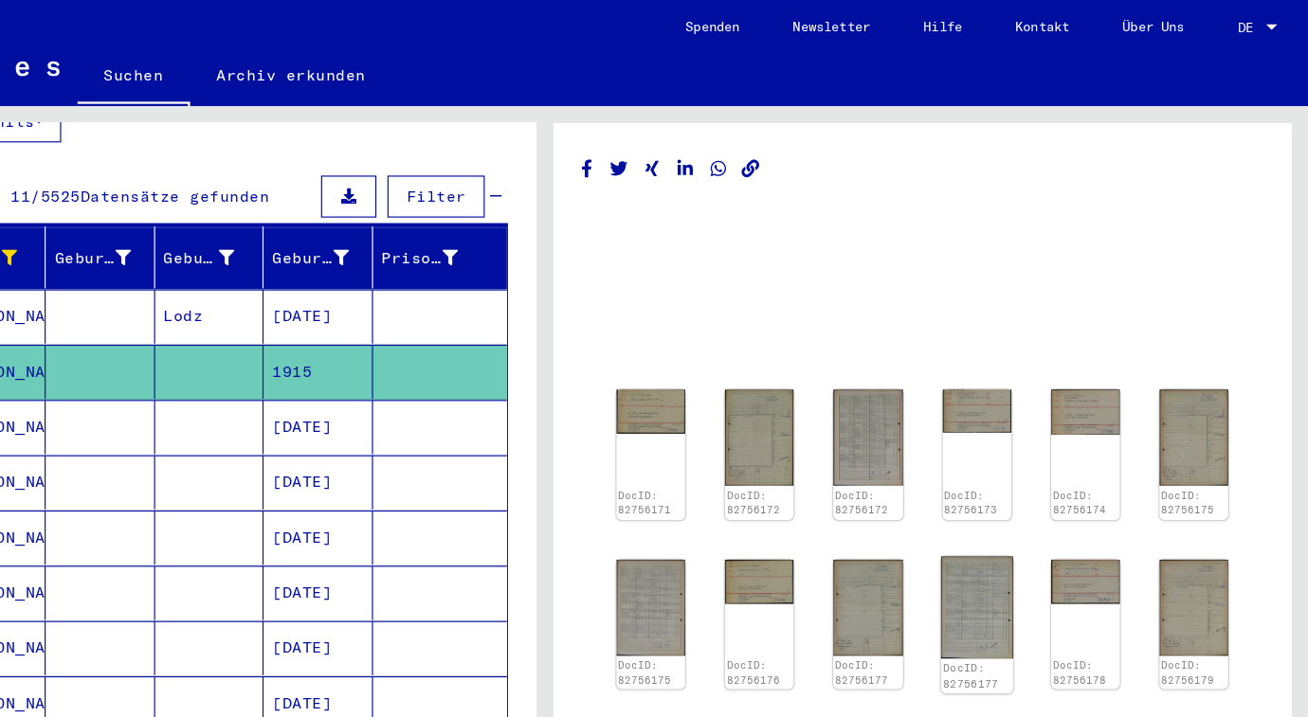
click at [993, 509] on img at bounding box center [1024, 520] width 62 height 87
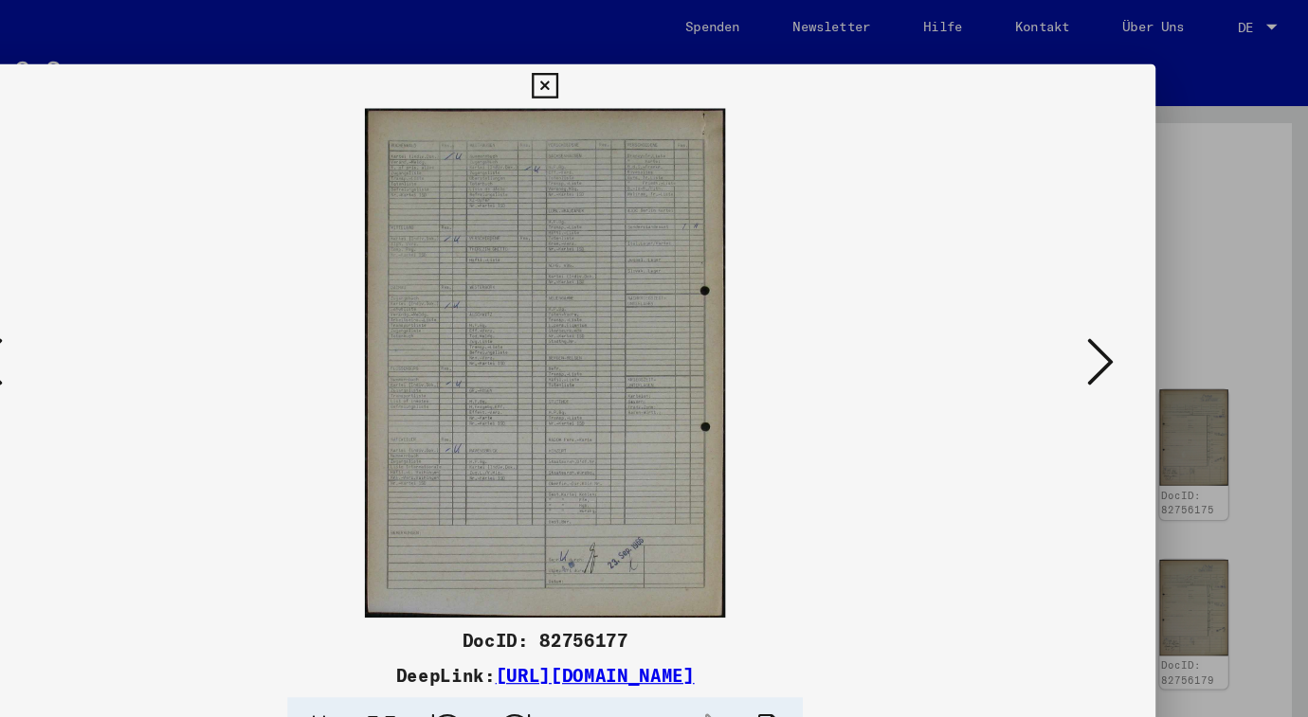
click at [664, 76] on icon at bounding box center [654, 74] width 22 height 23
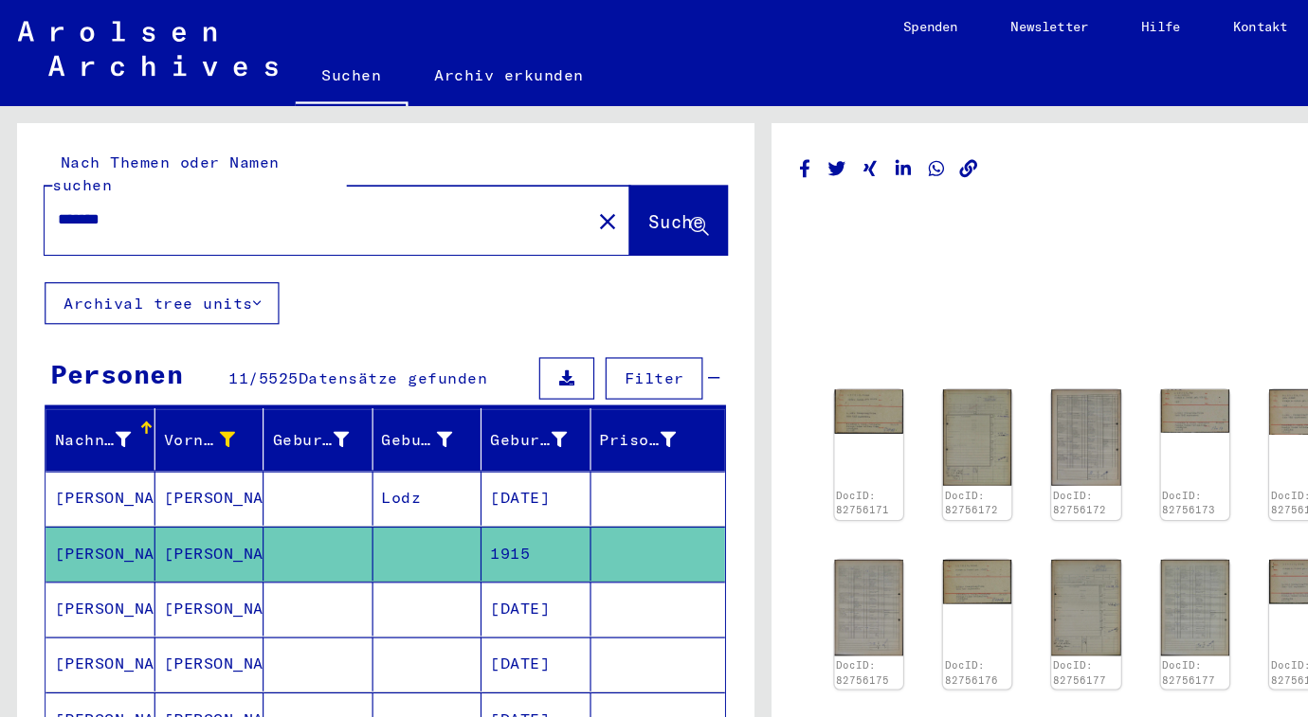
drag, startPoint x: 122, startPoint y: 170, endPoint x: -36, endPoint y: 162, distance: 158.4
click at [0, 162] on html "Suchen Archiv erkunden Spenden Newsletter Hilfe Kontakt Über Uns Suchen Archiv …" at bounding box center [654, 358] width 1308 height 717
type input "*"
type input "******"
click at [555, 180] on span "Suche" at bounding box center [578, 189] width 47 height 19
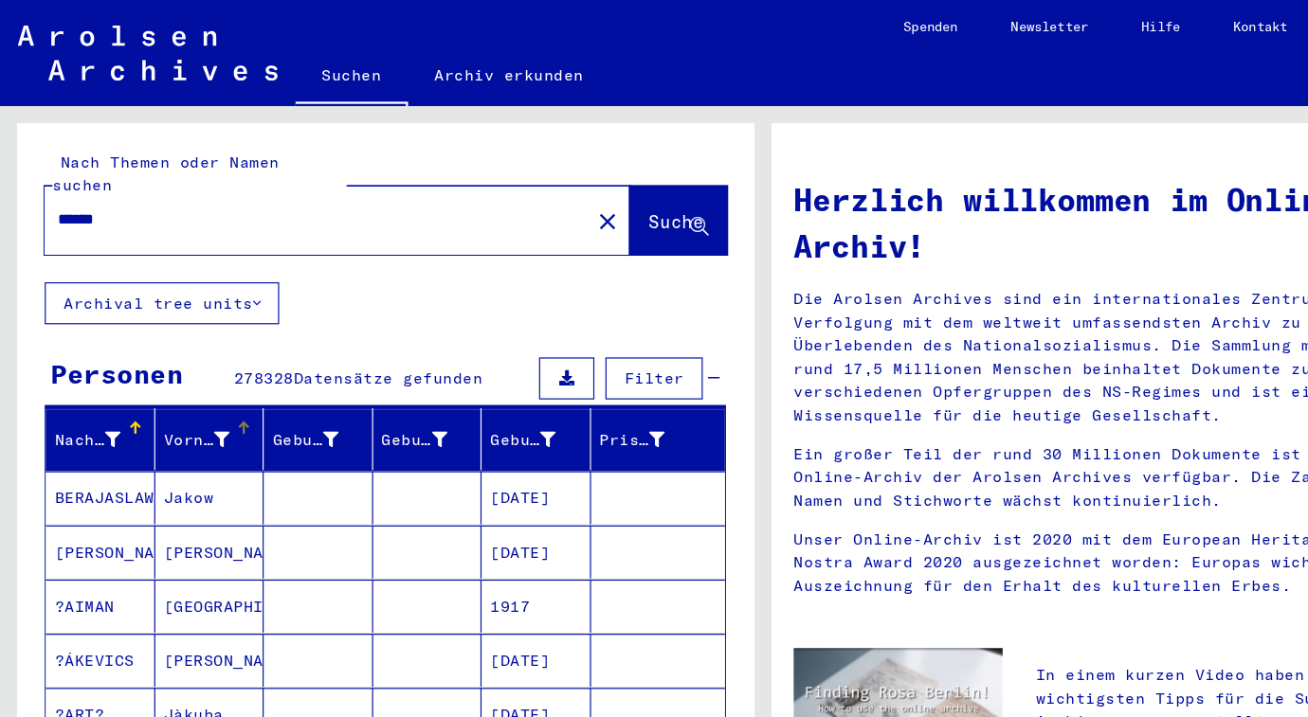
click at [187, 370] on icon at bounding box center [189, 376] width 13 height 13
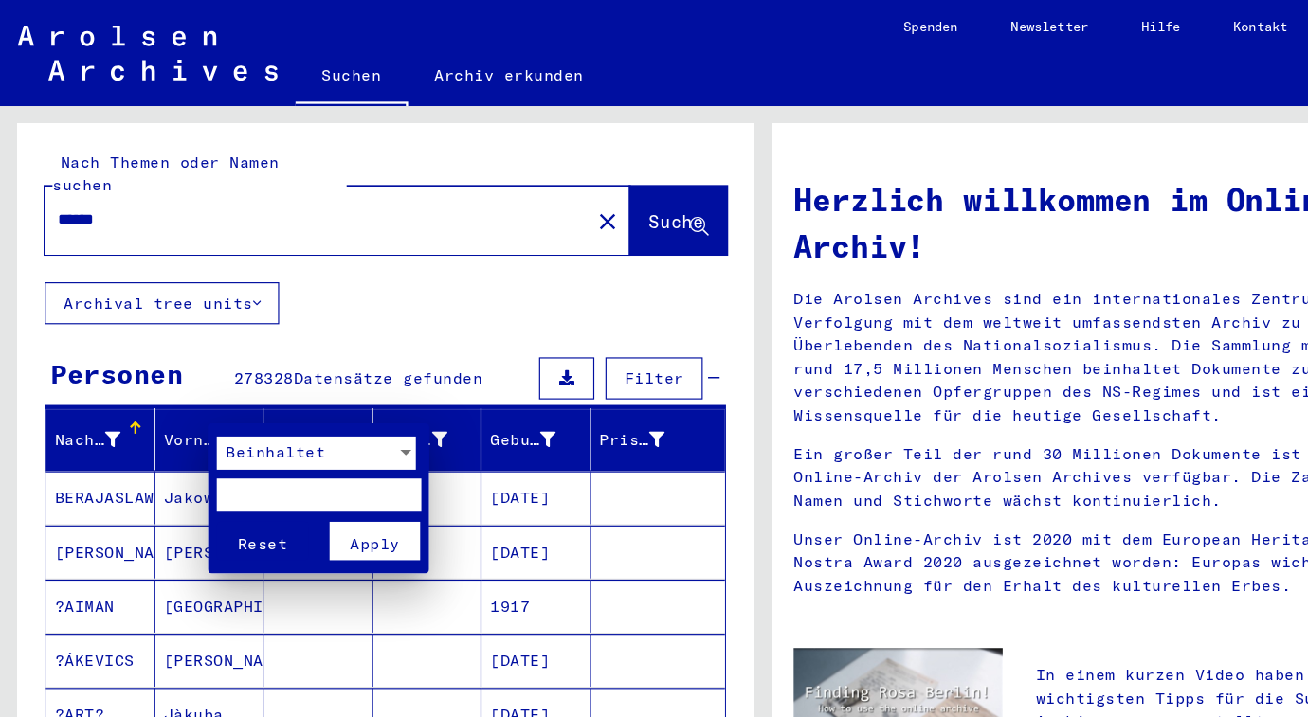
click at [231, 415] on input "text" at bounding box center [273, 424] width 175 height 28
type input "******"
click at [317, 448] on button "Apply" at bounding box center [321, 463] width 79 height 33
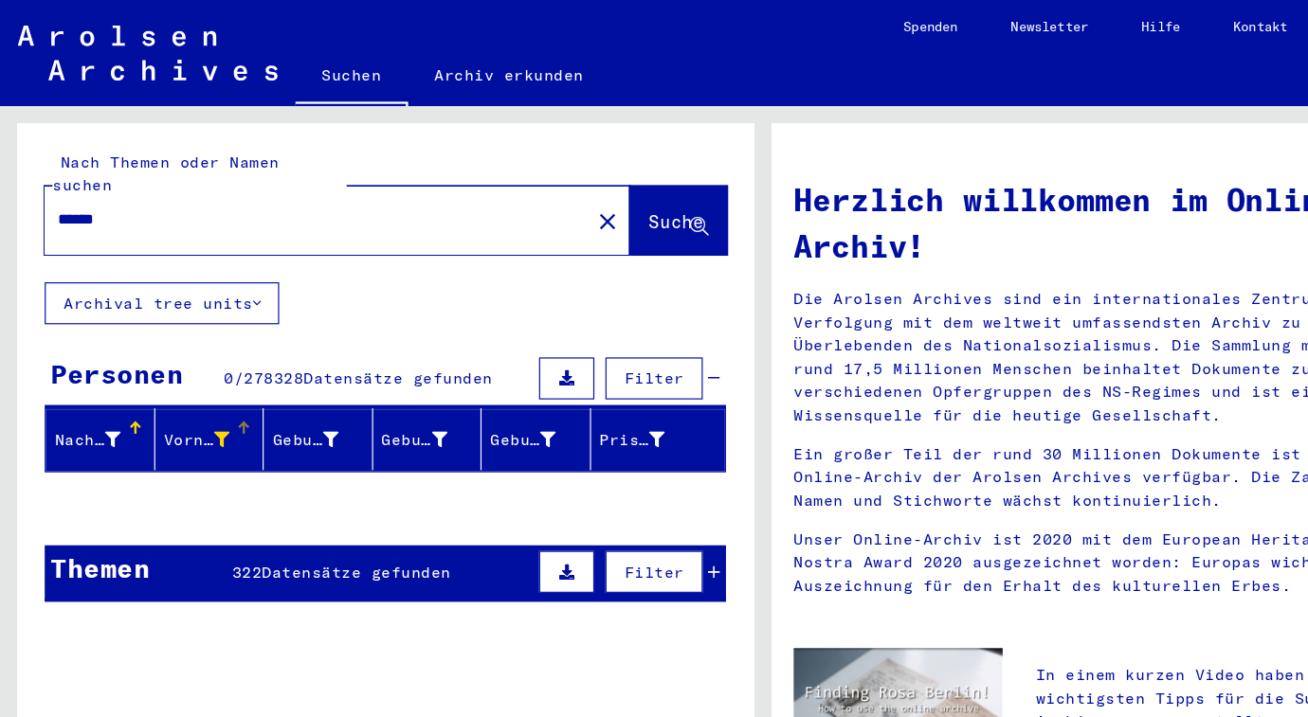
click at [509, 178] on mat-icon "close" at bounding box center [520, 189] width 23 height 23
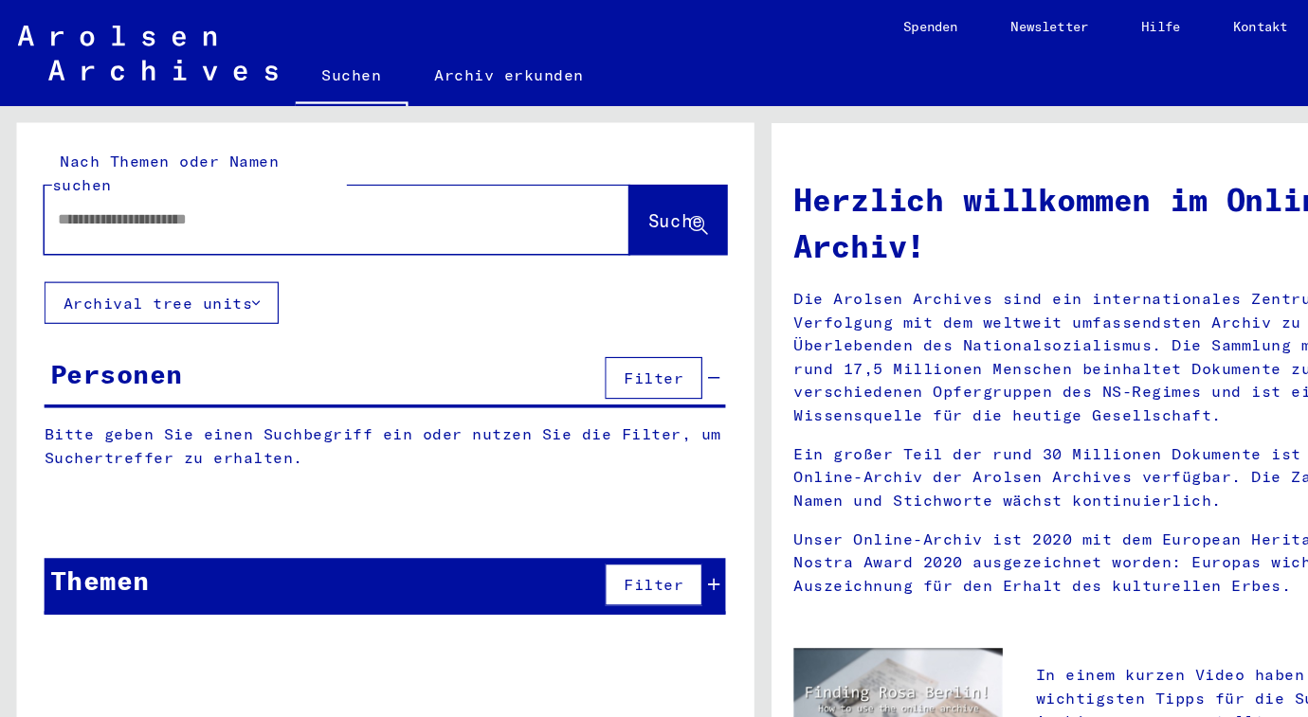
click at [136, 178] on input "text" at bounding box center [265, 188] width 433 height 20
type input "*******"
click at [555, 180] on span "Suche" at bounding box center [578, 189] width 47 height 19
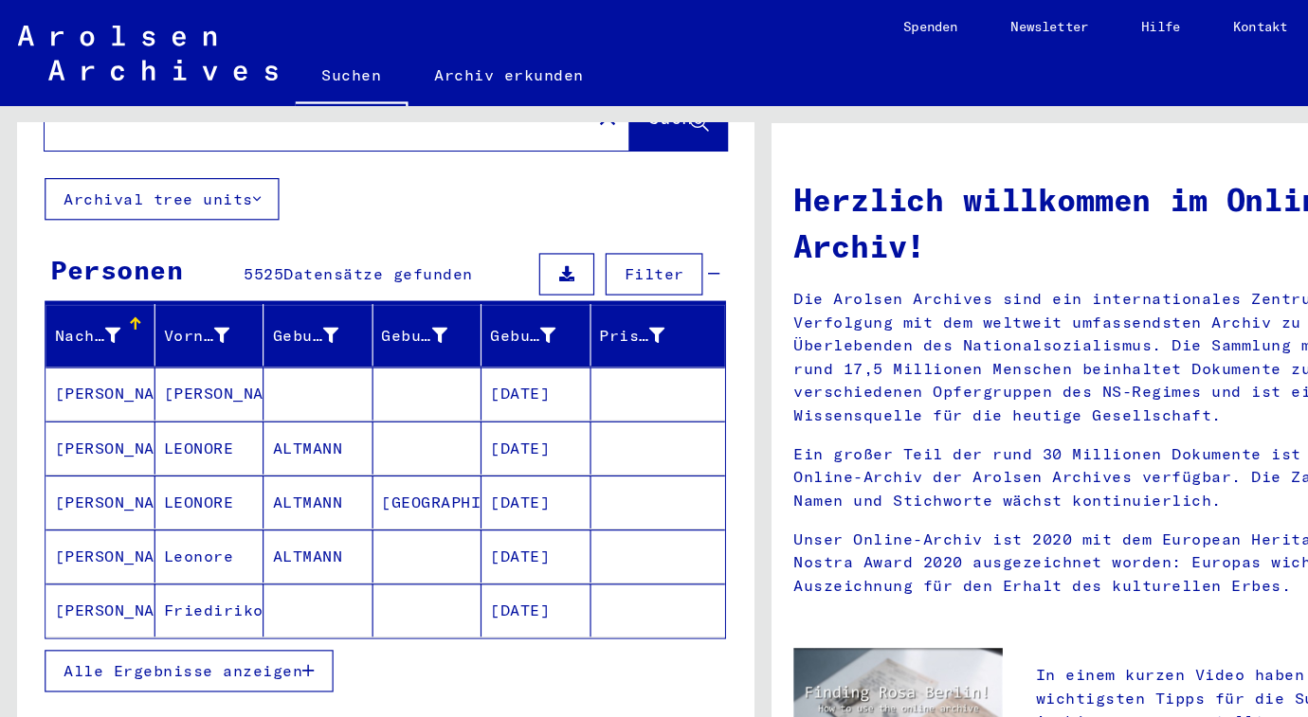
scroll to position [97, 0]
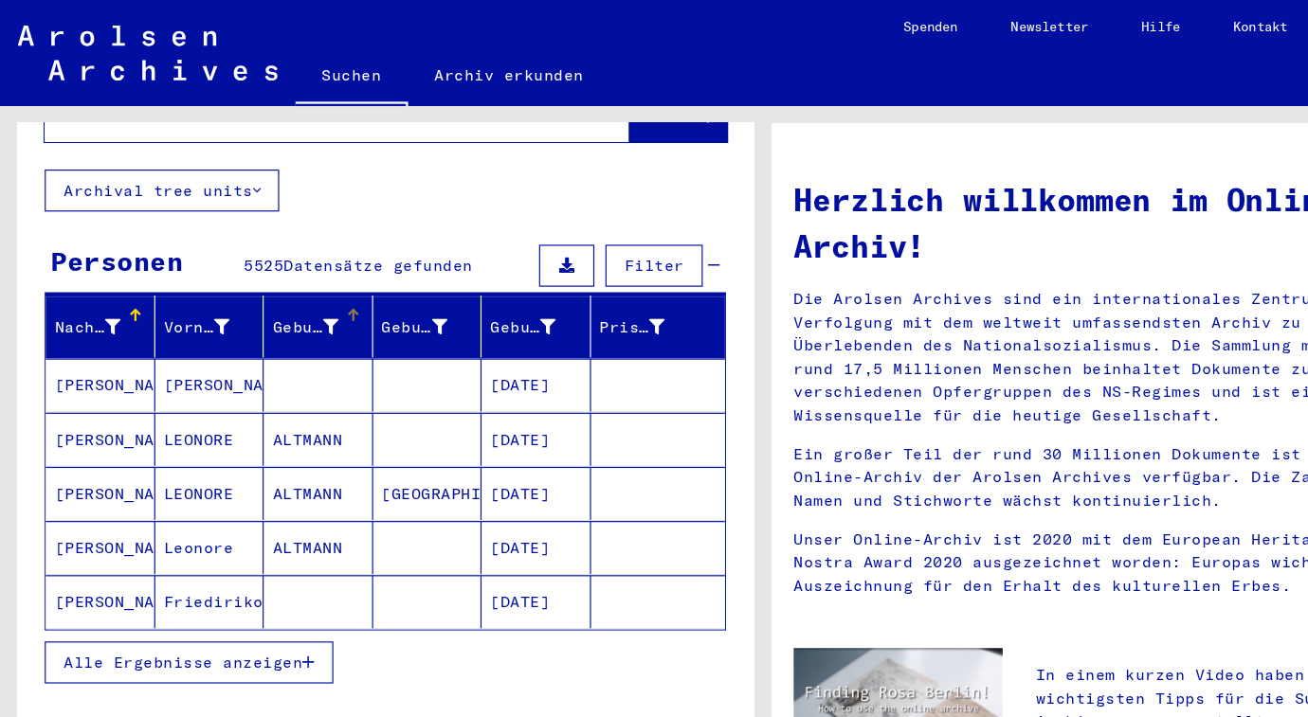
click at [249, 270] on div "Geburtsname" at bounding box center [261, 280] width 57 height 20
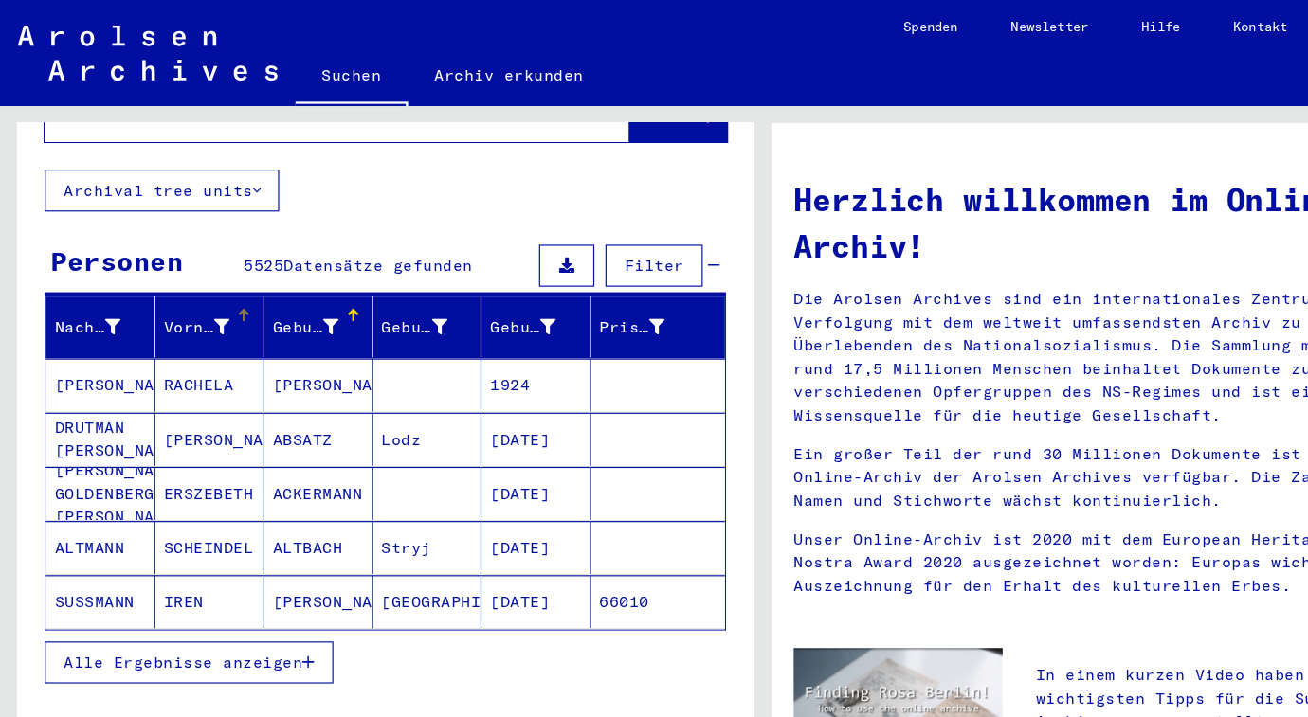
click at [184, 273] on icon at bounding box center [189, 279] width 13 height 13
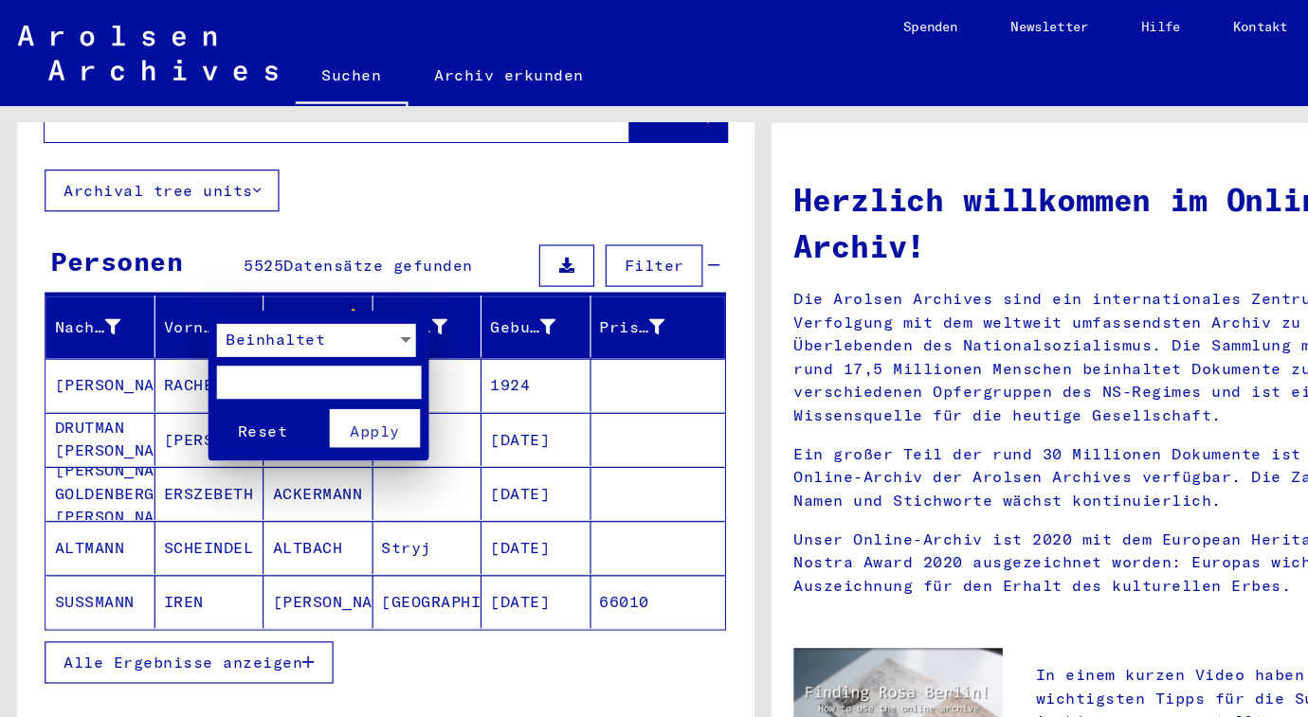
click at [221, 329] on input "text" at bounding box center [273, 328] width 175 height 28
type input "*"
type input "******"
click at [319, 365] on span "Apply" at bounding box center [321, 369] width 43 height 17
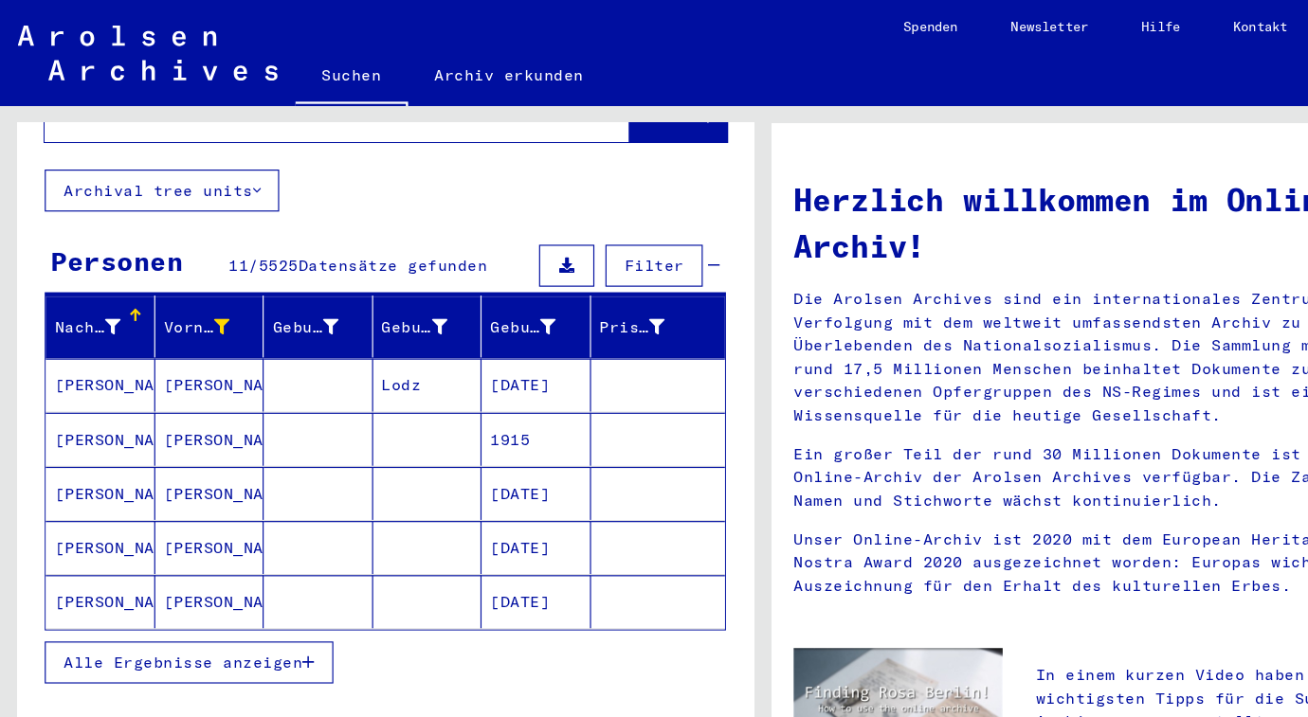
click at [91, 353] on mat-cell "[PERSON_NAME]" at bounding box center [86, 375] width 94 height 45
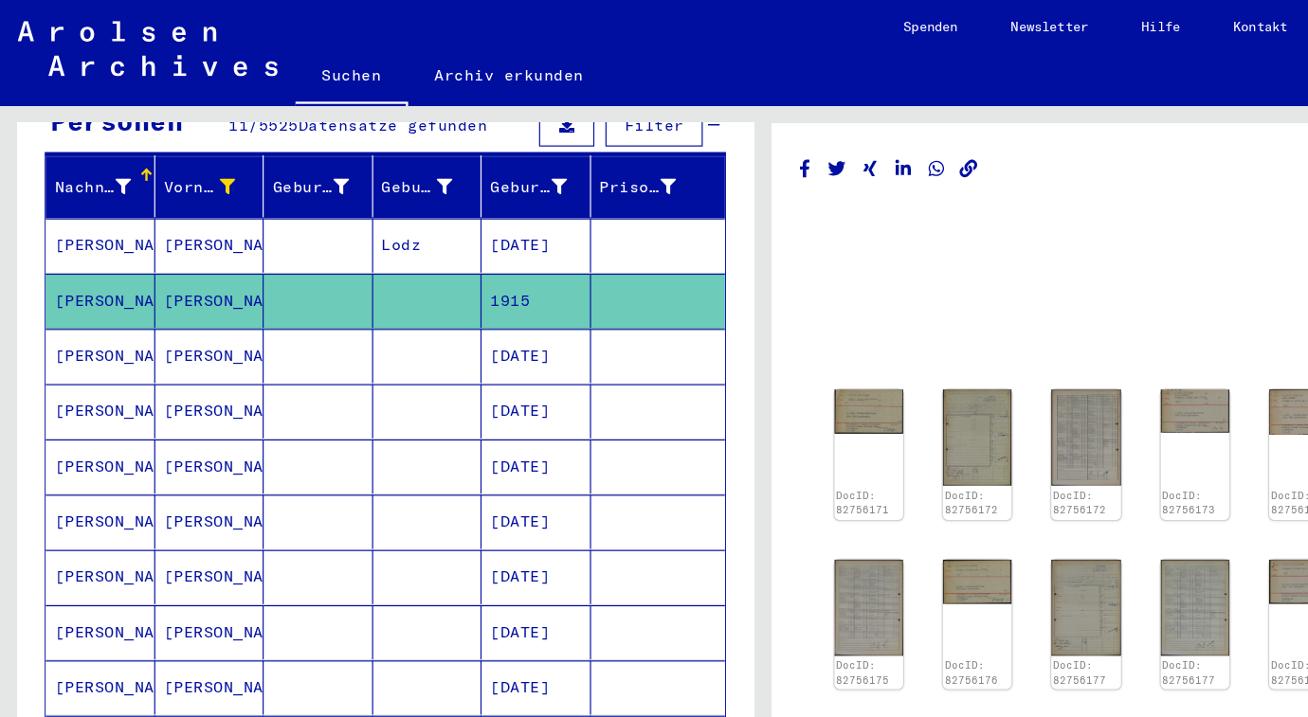
scroll to position [214, 0]
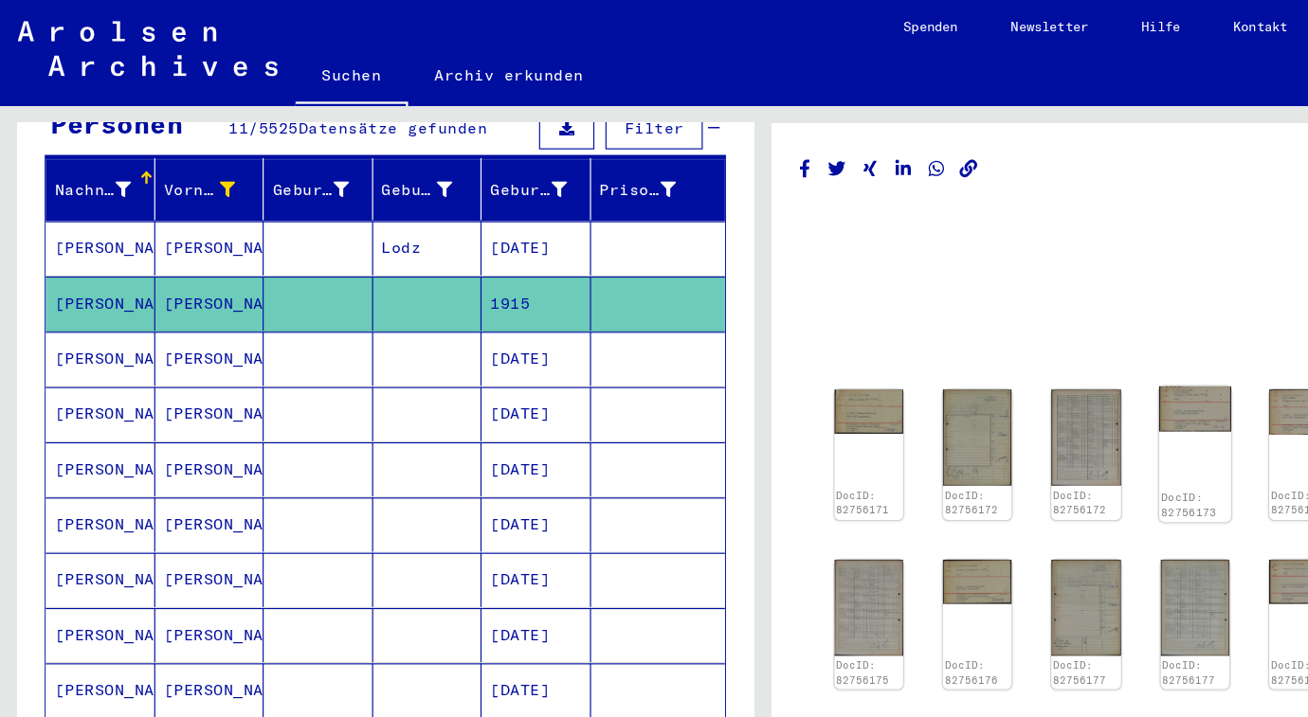
click at [1006, 357] on img at bounding box center [1024, 350] width 62 height 39
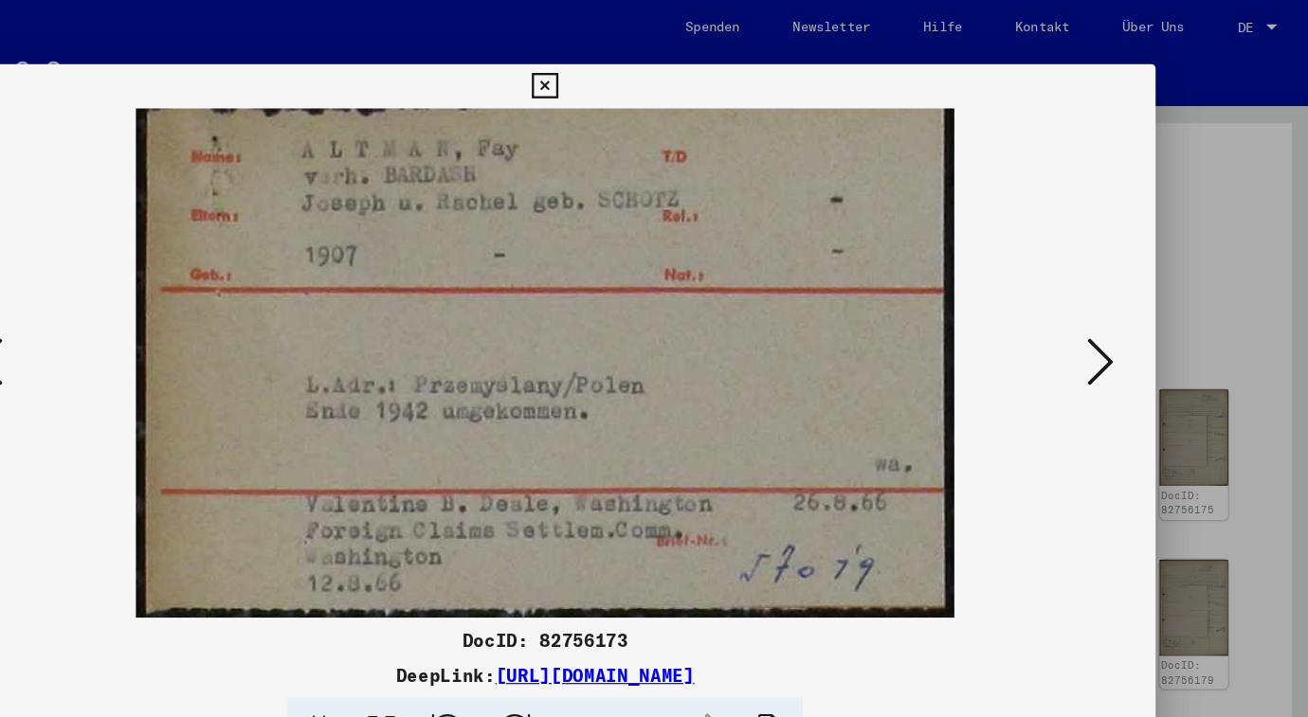
click at [664, 76] on icon at bounding box center [654, 74] width 22 height 23
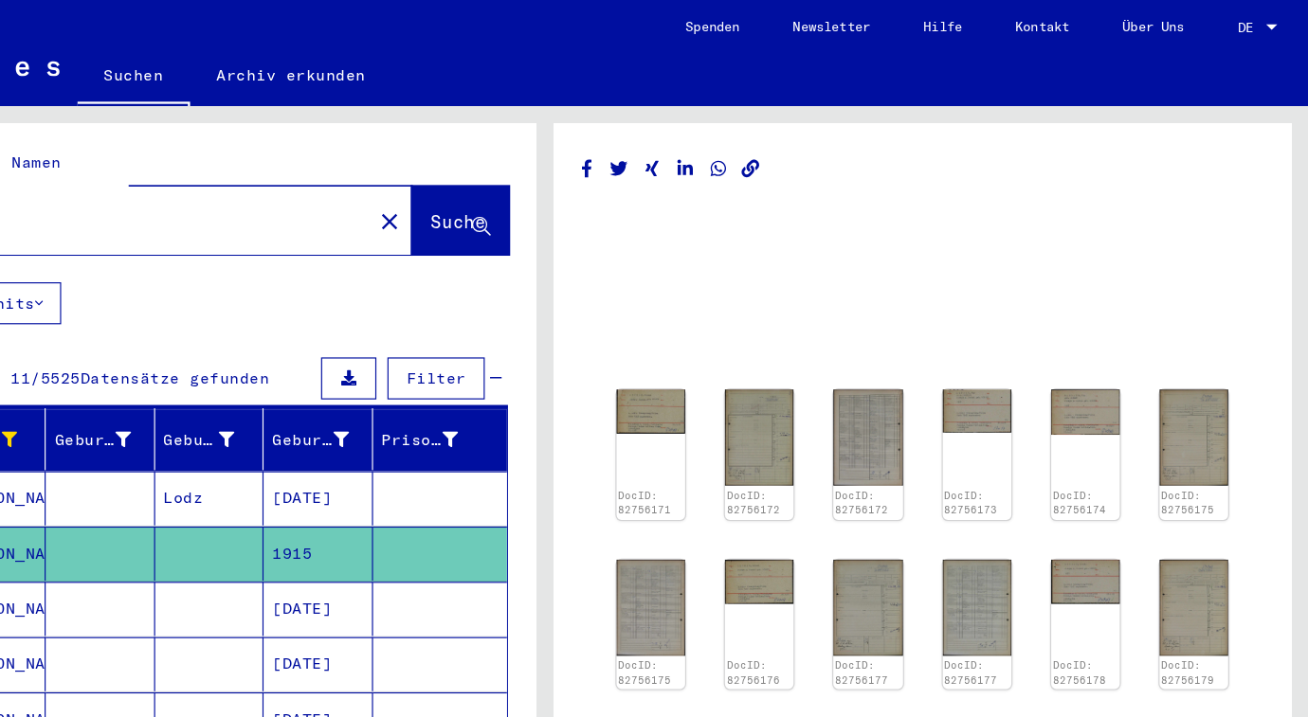
scroll to position [0, 0]
